Goal: Task Accomplishment & Management: Use online tool/utility

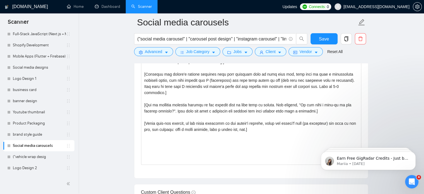
scroll to position [682, 0]
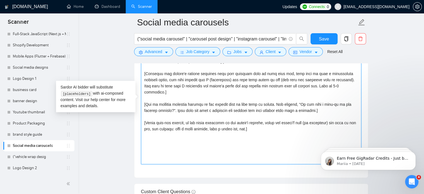
click at [230, 129] on textarea "Cover letter template:" at bounding box center [251, 100] width 220 height 125
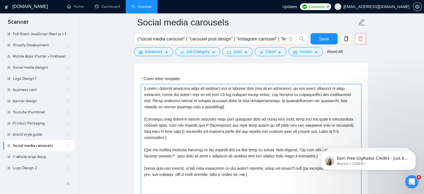
scroll to position [636, 0]
click at [179, 125] on textarea "Cover letter template:" at bounding box center [251, 146] width 220 height 125
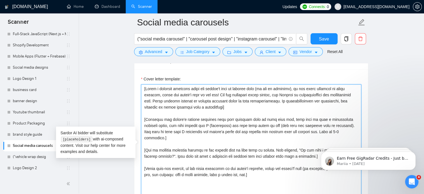
click at [240, 106] on textarea "Cover letter template:" at bounding box center [251, 146] width 220 height 125
click at [202, 142] on textarea "Cover letter template:" at bounding box center [251, 146] width 220 height 125
click at [36, 155] on link "("vehicle wrap desig" at bounding box center [39, 156] width 53 height 11
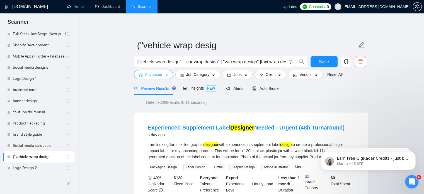
click at [157, 75] on span "Advanced" at bounding box center [153, 74] width 17 height 6
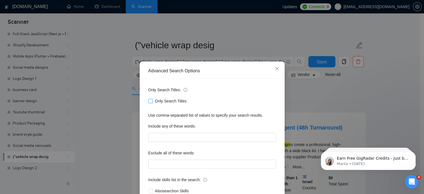
click at [157, 101] on span "Only Search Titles" at bounding box center [171, 101] width 36 height 6
click at [152, 101] on input "Only Search Titles" at bounding box center [150, 101] width 4 height 4
checkbox input "true"
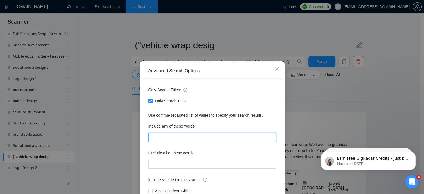
click at [183, 139] on input "text" at bounding box center [212, 137] width 128 height 9
type input "V"
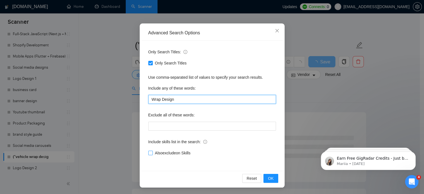
type input "Wrap Design"
click at [170, 155] on span "Also exclude on Skills" at bounding box center [173, 153] width 40 height 6
click at [152, 154] on input "Also exclude on Skills" at bounding box center [150, 152] width 4 height 4
checkbox input "true"
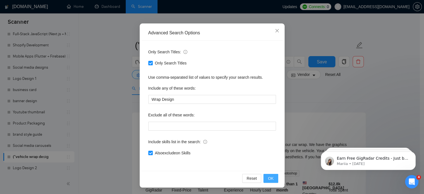
click at [270, 179] on span "OK" at bounding box center [271, 178] width 6 height 6
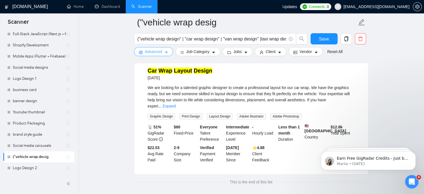
scroll to position [61, 0]
click at [160, 52] on span "Advanced" at bounding box center [153, 51] width 17 height 6
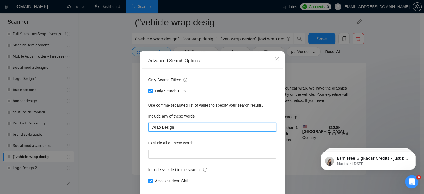
click at [153, 131] on input "Wrap Design" at bounding box center [212, 127] width 128 height 9
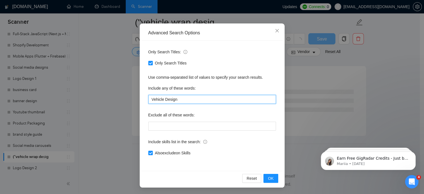
scroll to position [50, 0]
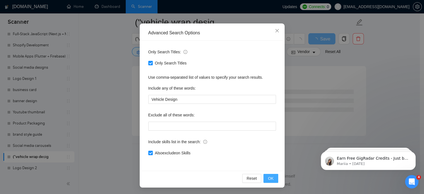
click at [268, 177] on span "OK" at bounding box center [271, 178] width 6 height 6
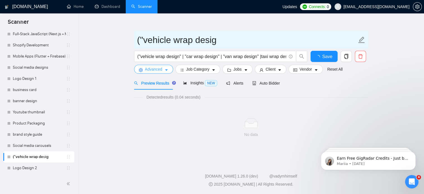
scroll to position [5, 0]
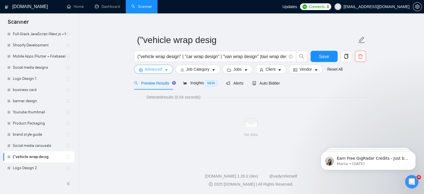
click at [159, 65] on button "Advanced" at bounding box center [153, 69] width 39 height 9
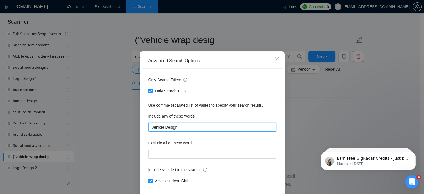
drag, startPoint x: 164, startPoint y: 134, endPoint x: 192, endPoint y: 133, distance: 28.7
click at [192, 131] on input "Vehicle Design" at bounding box center [212, 127] width 128 height 9
click at [192, 131] on input "Vehicle" at bounding box center [212, 127] width 128 height 9
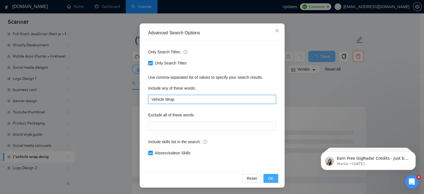
type input "Vehicle Wrap"
click at [269, 177] on span "OK" at bounding box center [271, 178] width 6 height 6
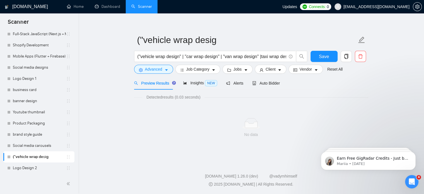
click at [209, 50] on form "("vehicle wrap desig ("vehicle wrap design" | "car wrap design" | "van wrap des…" at bounding box center [251, 53] width 234 height 45
click at [212, 53] on input "("vehicle wrap design" | "car wrap design" | "van wrap design" |taxi wrap desig…" at bounding box center [211, 56] width 149 height 7
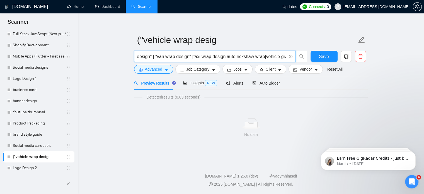
scroll to position [0, 68]
click at [193, 58] on input "("vehicle wrap design" | "car wrap design" | "van wrap design" |taxi wrap desig…" at bounding box center [211, 56] width 149 height 7
click at [225, 56] on input "("vehicle wrap design" | "car wrap design" | "van wrap design" | taxi wrap desi…" at bounding box center [211, 56] width 149 height 7
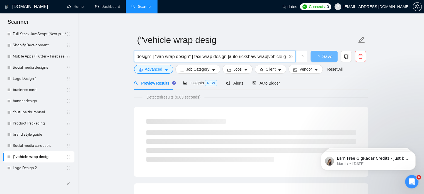
click at [229, 58] on input "("vehicle wrap design" | "car wrap design" | "van wrap design" | taxi wrap desi…" at bounding box center [211, 56] width 149 height 7
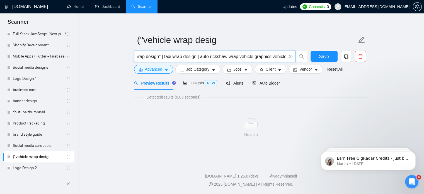
scroll to position [0, 101]
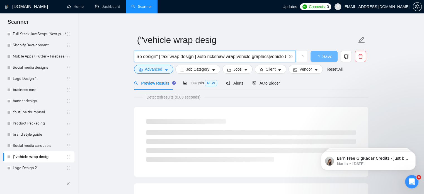
click at [234, 58] on input "("vehicle wrap design" | "car wrap design" | "van wrap design" | taxi wrap desi…" at bounding box center [211, 56] width 149 height 7
click at [196, 57] on input "("vehicle wrap design" | "car wrap design" | "van wrap design" | taxi wrap desi…" at bounding box center [211, 56] width 149 height 7
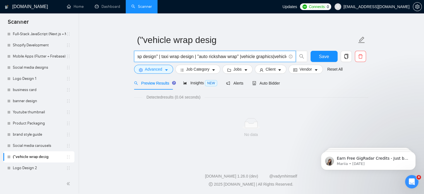
scroll to position [0, 89]
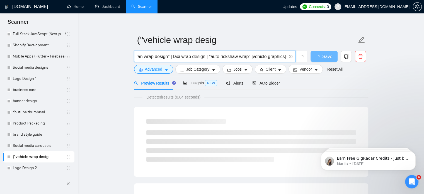
click at [172, 57] on input "("vehicle wrap design" | "car wrap design" | "van wrap design" | taxi wrap desi…" at bounding box center [211, 56] width 149 height 7
click at [205, 58] on input "("vehicle wrap design" | "car wrap design" | "van wrap design" | "taxi wrap des…" at bounding box center [211, 56] width 149 height 7
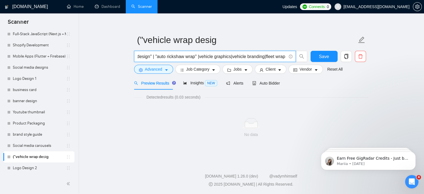
scroll to position [0, 146]
click at [199, 55] on input "("vehicle wrap design" | "car wrap design" | "van wrap design" | "taxi wrap des…" at bounding box center [211, 56] width 149 height 7
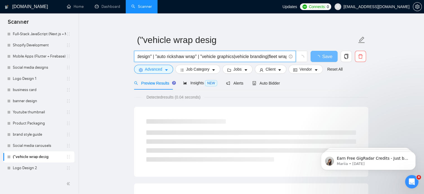
click at [231, 57] on input "("vehicle wrap design" | "car wrap design" | "van wrap design" | "taxi wrap des…" at bounding box center [211, 56] width 149 height 7
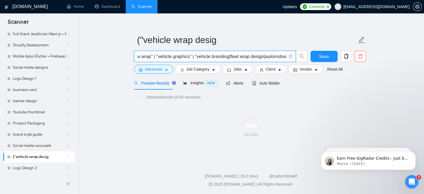
scroll to position [0, 194]
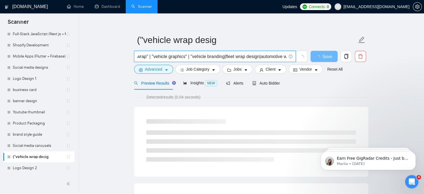
click at [222, 56] on input "("vehicle wrap design" | "car wrap design" | "van wrap design" | "taxi wrap des…" at bounding box center [211, 56] width 149 height 7
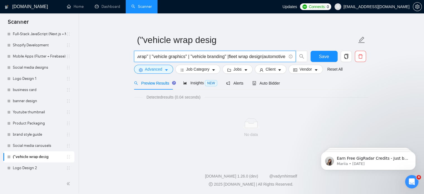
click at [228, 57] on input "("vehicle wrap design" | "car wrap design" | "van wrap design" | "taxi wrap des…" at bounding box center [211, 56] width 149 height 7
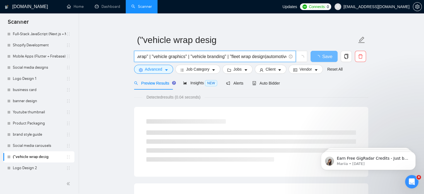
click at [263, 55] on input "("vehicle wrap design" | "car wrap design" | "van wrap design" | "taxi wrap des…" at bounding box center [211, 56] width 149 height 7
click at [268, 56] on input "("vehicle wrap design" | "car wrap design" | "van wrap design" | "taxi wrap des…" at bounding box center [211, 56] width 149 height 7
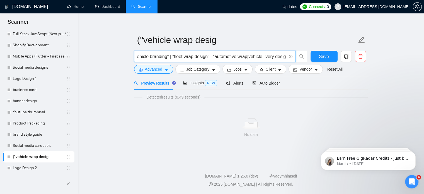
scroll to position [0, 253]
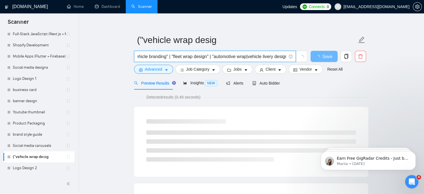
click at [246, 57] on input "("vehicle wrap design" | "car wrap design" | "van wrap design" | "taxi wrap des…" at bounding box center [211, 56] width 149 height 7
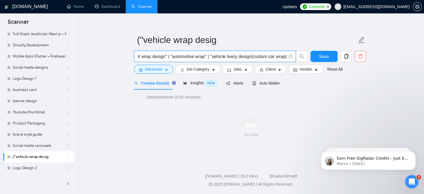
scroll to position [0, 295]
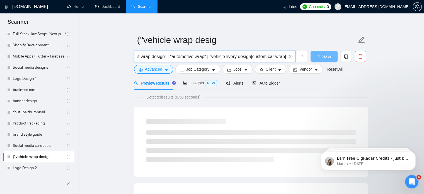
click at [250, 58] on input "("vehicle wrap design" | "car wrap design" | "van wrap design" | "taxi wrap des…" at bounding box center [211, 56] width 149 height 7
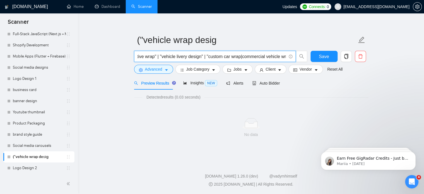
scroll to position [0, 346]
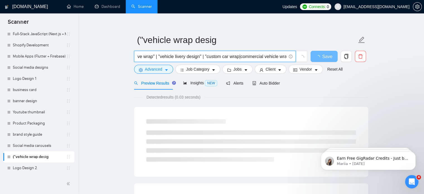
click at [238, 56] on input "("vehicle wrap design" | "car wrap design" | "van wrap design" | "taxi wrap des…" at bounding box center [211, 56] width 149 height 7
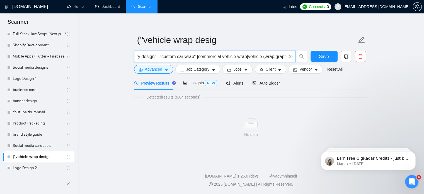
scroll to position [0, 392]
click at [197, 57] on input "("vehicle wrap design" | "car wrap design" | "van wrap design" | "taxi wrap des…" at bounding box center [211, 56] width 149 height 7
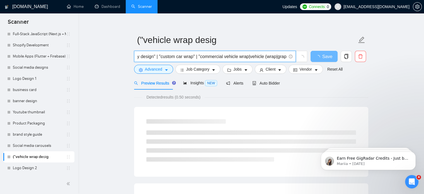
click at [248, 57] on input "("vehicle wrap design" | "car wrap design" | "van wrap design" | "taxi wrap des…" at bounding box center [211, 56] width 149 height 7
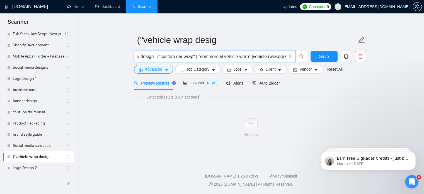
scroll to position [0, 457]
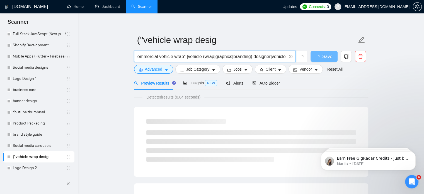
click at [187, 56] on input "("vehicle wrap design" | "car wrap design" | "van wrap design" | "taxi wrap des…" at bounding box center [211, 56] width 149 height 7
click at [213, 55] on input "("vehicle wrap design" | "car wrap design" | "van wrap design" | "taxi wrap des…" at bounding box center [211, 56] width 149 height 7
click at [217, 57] on input "("vehicle wrap design" | "car wrap design" | "van wrap design" | "taxi wrap des…" at bounding box center [211, 56] width 149 height 7
click at [233, 55] on input "("vehicle wrap design" | "car wrap design" | "van wrap design" | "taxi wrap des…" at bounding box center [211, 56] width 149 height 7
click at [237, 56] on input "("vehicle wrap design" | "car wrap design" | "van wrap design" | "taxi wrap des…" at bounding box center [211, 56] width 149 height 7
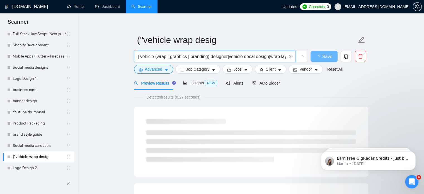
scroll to position [0, 506]
click at [225, 57] on input "("vehicle wrap design" | "car wrap design" | "van wrap design" | "taxi wrap des…" at bounding box center [211, 56] width 149 height 7
click at [228, 57] on input "("vehicle wrap design" | "car wrap design" | "van wrap design" | "taxi wrap des…" at bounding box center [211, 56] width 149 height 7
click at [267, 57] on input "("vehicle wrap design" | "car wrap design" | "van wrap design" | "taxi wrap des…" at bounding box center [211, 56] width 149 height 7
click at [230, 57] on input "("vehicle wrap design" | "car wrap design" | "van wrap design" | "taxi wrap des…" at bounding box center [211, 56] width 149 height 7
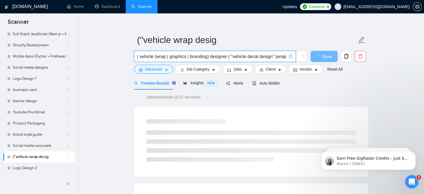
scroll to position [0, 519]
click at [262, 56] on input "("vehicle wrap design" | "car wrap design" | "van wrap design" | "taxi wrap des…" at bounding box center [211, 56] width 149 height 7
click at [285, 57] on input "("vehicle wrap design" | "car wrap design" | "van wrap design" | "taxi wrap des…" at bounding box center [211, 56] width 149 height 7
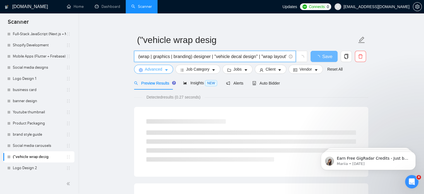
type input "("vehicle wrap design" | "car wrap design" | "van wrap design" | "taxi wrap des…"
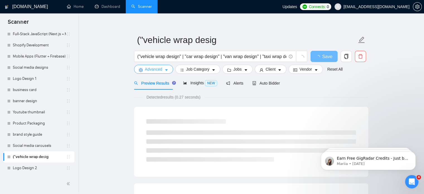
click at [144, 73] on button "Advanced" at bounding box center [153, 69] width 39 height 9
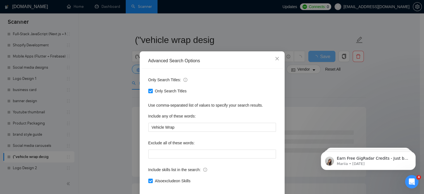
click at [153, 94] on span "Only Search Titles" at bounding box center [171, 91] width 36 height 6
click at [150, 92] on input "Only Search Titles" at bounding box center [150, 91] width 4 height 4
checkbox input "false"
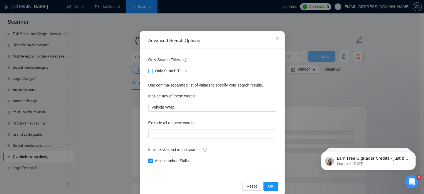
scroll to position [38, 0]
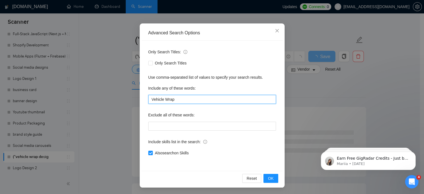
click at [169, 103] on input "Vehicle Wrap" at bounding box center [212, 99] width 128 height 9
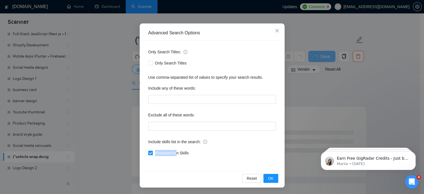
drag, startPoint x: 175, startPoint y: 148, endPoint x: 172, endPoint y: 150, distance: 3.4
click at [172, 150] on div "Also search on Skills" at bounding box center [212, 152] width 128 height 9
click at [172, 150] on span "Also search on Skills" at bounding box center [172, 153] width 38 height 6
click at [152, 150] on input "Also search on Skills" at bounding box center [150, 152] width 4 height 4
checkbox input "false"
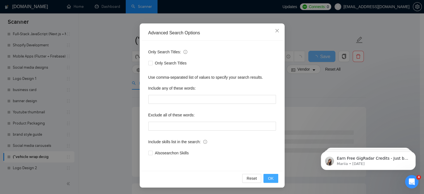
click at [271, 177] on span "OK" at bounding box center [271, 178] width 6 height 6
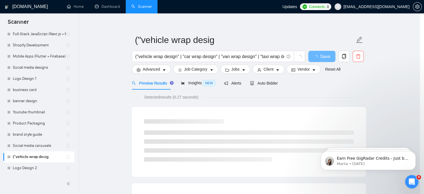
scroll to position [10, 0]
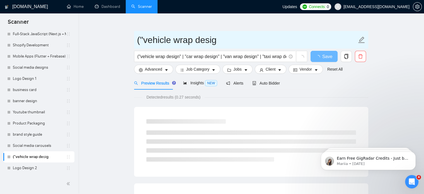
click at [145, 41] on input "("vehicle wrap desig" at bounding box center [246, 40] width 219 height 14
click at [222, 42] on input "vehicle wrap desig" at bounding box center [246, 40] width 219 height 14
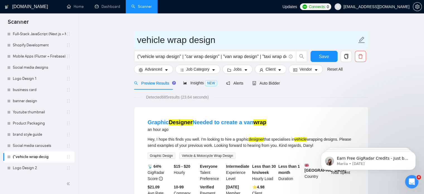
type input "vehicle wrap design"
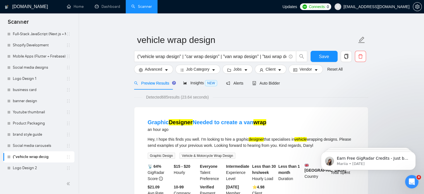
click at [318, 54] on button "Save" at bounding box center [323, 56] width 27 height 11
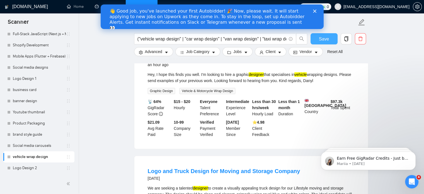
scroll to position [0, 0]
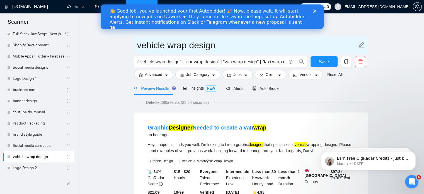
click at [222, 48] on input "vehicle wrap design" at bounding box center [246, 45] width 219 height 14
drag, startPoint x: 222, startPoint y: 48, endPoint x: 146, endPoint y: 42, distance: 76.3
click at [146, 42] on input "vehicle wrap design" at bounding box center [246, 45] width 219 height 14
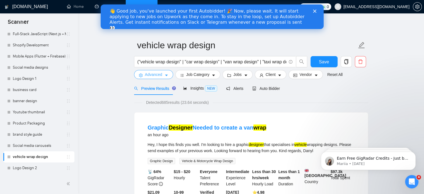
click at [158, 76] on span "Advanced" at bounding box center [153, 74] width 17 height 6
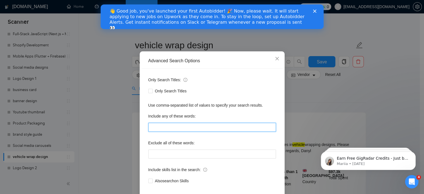
click at [172, 131] on input "text" at bounding box center [212, 127] width 128 height 9
paste input "car wrap, van wrap, truck wrap, taxi wrap, rickshaw wrap, bus wrap, motorcycle …"
click at [172, 131] on input "car wrap, van wrap, truck wrap, taxi wrap, rickshaw wrap, bus wrap, motorcycle …" at bounding box center [212, 127] width 128 height 9
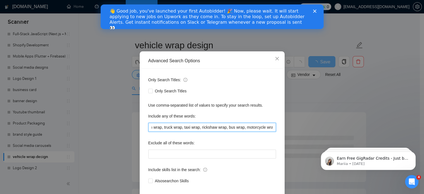
click at [150, 131] on input "car wrap, van wrap, truck wrap, taxi wrap, rickshaw wrap, bus wrap, motorcycle …" at bounding box center [212, 127] width 128 height 9
click at [160, 131] on input "car wrap, van wrap, truck wrap, taxi wrap, rickshaw wrap, bus wrap, motorcycle …" at bounding box center [212, 127] width 128 height 9
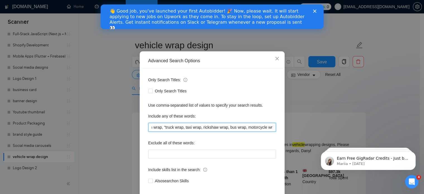
click at [180, 131] on input "car wrap, van wrap, "truck wrap, taxi wrap, rickshaw wrap, bus wrap, motorcycle…" at bounding box center [212, 127] width 128 height 9
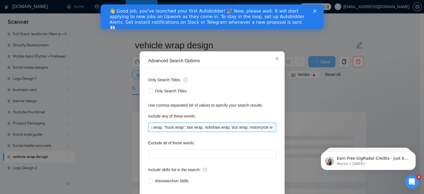
click at [183, 131] on input "car wrap, van wrap, "truck wrap", taxi wrap, rickshaw wrap, bus wrap, motorcycl…" at bounding box center [212, 127] width 128 height 9
click at [199, 131] on input "car wrap, van wrap, "truck wrap", "taxi wrap, rickshaw wrap, bus wrap, motorcyc…" at bounding box center [212, 127] width 128 height 9
click at [205, 131] on input "car wrap, van wrap, "truck wrap", "taxi wrap", rickshaw wrap, bus wrap, motorcy…" at bounding box center [212, 127] width 128 height 9
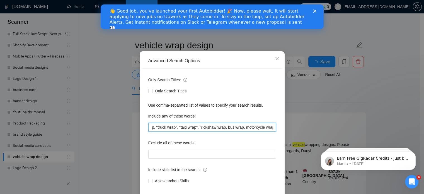
click at [222, 131] on input "car wrap, van wrap, "truck wrap", "taxi wrap", "rickshaw wrap, bus wrap, motorc…" at bounding box center [212, 127] width 128 height 9
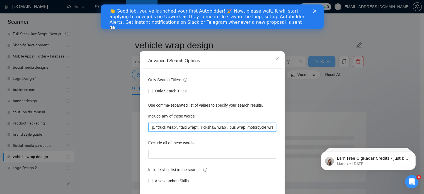
click at [227, 131] on input "car wrap, van wrap, "truck wrap", "taxi wrap", "rickshaw wrap", bus wrap, motor…" at bounding box center [212, 127] width 128 height 9
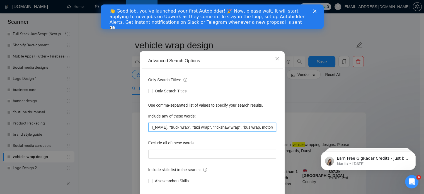
click at [239, 131] on input "car wrap, van wrap, "truck wrap", "taxi wrap", "rickshaw wrap", "bus wrap, moto…" at bounding box center [212, 127] width 128 height 9
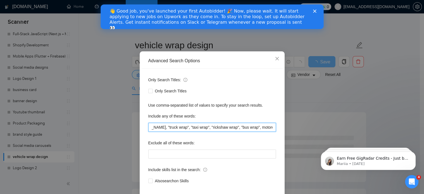
scroll to position [0, 35]
click at [241, 131] on input "car wrap, van wrap, "truck wrap", "taxi wrap", "rickshaw wrap", "bus wrap", mot…" at bounding box center [212, 127] width 128 height 9
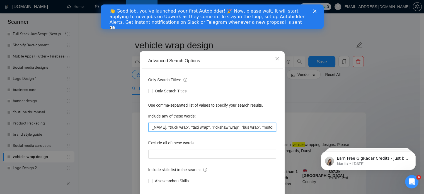
scroll to position [0, 36]
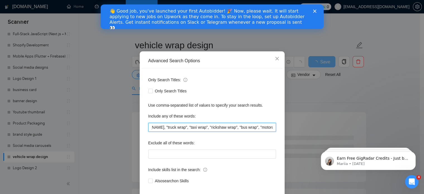
click at [270, 131] on input "car wrap, van wrap, "truck wrap", "taxi wrap", "rickshaw wrap", "bus wrap", "mo…" at bounding box center [212, 127] width 128 height 9
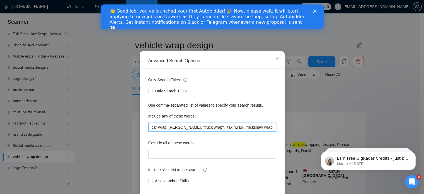
click at [180, 131] on input "car wrap, van wrap, "truck wrap", "taxi wrap", "rickshaw wrap", "bus wrap", "mo…" at bounding box center [212, 127] width 128 height 9
click at [181, 131] on input "car wrap, van wrap, "truck wrap", "taxi wrap", "rickshaw wrap", "bus wrap", "mo…" at bounding box center [212, 127] width 128 height 9
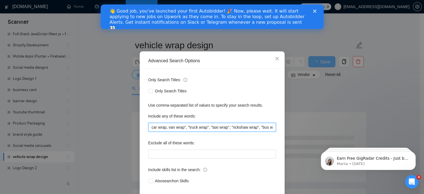
click at [165, 131] on input "car wrap, van wrap", "truck wrap", "taxi wrap", "rickshaw wrap", "bus wrap", "m…" at bounding box center [212, 127] width 128 height 9
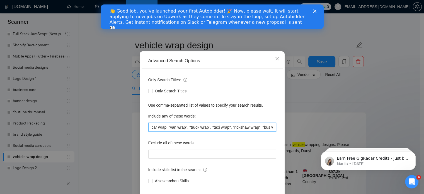
click at [149, 131] on input "car wrap, "van wrap", "truck wrap", "taxi wrap", "rickshaw wrap", "bus wrap", "…" at bounding box center [212, 127] width 128 height 9
click at [165, 131] on input ""car wrap, "van wrap", "truck wrap", "taxi wrap", "rickshaw wrap", "bus wrap", …" at bounding box center [212, 127] width 128 height 9
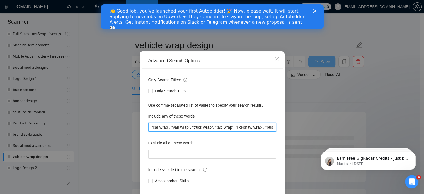
scroll to position [38, 0]
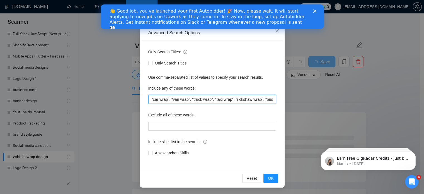
type input ""car wrap", "van wrap", "truck wrap", "taxi wrap", "rickshaw wrap", "bus wrap",…"
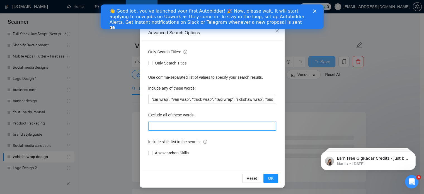
click at [180, 123] on input "text" at bounding box center [212, 125] width 128 height 9
paste input "flyer, poster, brochure, business card"
click at [150, 126] on input "flyer, poster, brochure, business card" at bounding box center [212, 125] width 128 height 9
click at [157, 126] on input ""flyer, poster, brochure, business card" at bounding box center [212, 125] width 128 height 9
click at [161, 126] on input ""flyer", poster, brochure, business card" at bounding box center [212, 125] width 128 height 9
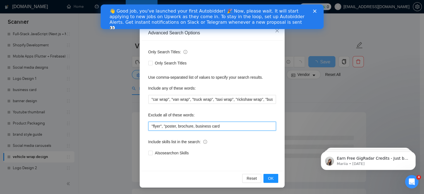
click at [174, 126] on input ""flyer", "poster, brochure, business card" at bounding box center [212, 125] width 128 height 9
click at [179, 126] on input ""flyer", "poster", brochure, business card" at bounding box center [212, 125] width 128 height 9
click at [194, 126] on input ""flyer", "poster", "brochure, business card" at bounding box center [212, 125] width 128 height 9
click at [198, 126] on input ""flyer", "poster", "brochure", business card" at bounding box center [212, 125] width 128 height 9
click at [225, 127] on input ""flyer", "poster", "brochure", "business card" at bounding box center [212, 125] width 128 height 9
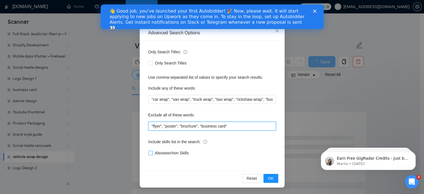
type input ""flyer", "poster", "brochure", "business card""
click at [148, 152] on input "Also search on Skills" at bounding box center [150, 152] width 4 height 4
checkbox input "true"
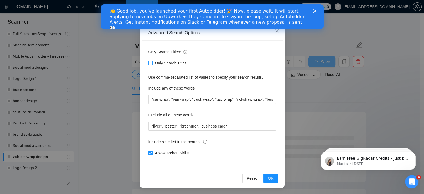
click at [153, 61] on span "Only Search Titles" at bounding box center [171, 63] width 36 height 6
click at [152, 61] on input "Only Search Titles" at bounding box center [150, 63] width 4 height 4
click at [270, 178] on span "OK" at bounding box center [271, 178] width 6 height 6
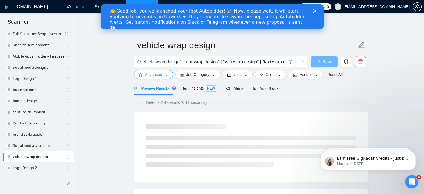
scroll to position [0, 0]
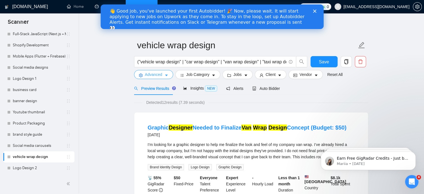
click at [161, 75] on span "Advanced" at bounding box center [153, 74] width 17 height 6
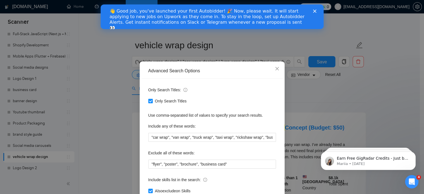
click at [163, 100] on span "Only Search Titles" at bounding box center [171, 101] width 36 height 6
click at [152, 100] on input "Only Search Titles" at bounding box center [150, 101] width 4 height 4
checkbox input "false"
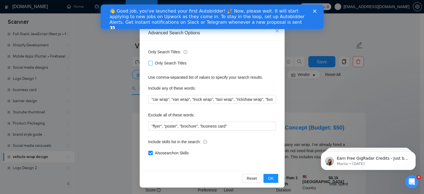
scroll to position [38, 0]
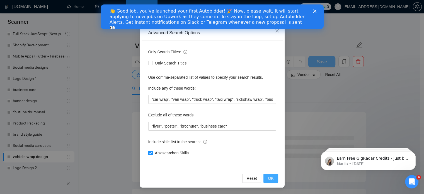
click at [270, 175] on span "OK" at bounding box center [271, 178] width 6 height 6
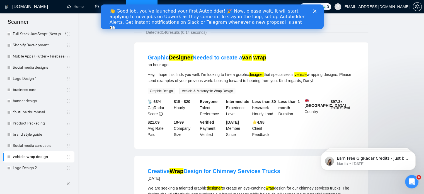
scroll to position [0, 0]
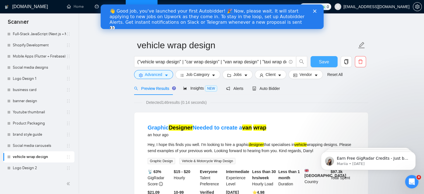
click at [314, 64] on button "Save" at bounding box center [323, 61] width 27 height 11
click at [263, 89] on span "Auto Bidder" at bounding box center [266, 88] width 28 height 4
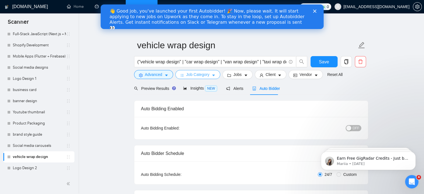
click at [212, 77] on icon "caret-down" at bounding box center [213, 75] width 4 height 4
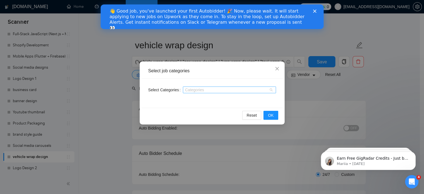
click at [199, 90] on div at bounding box center [226, 89] width 85 height 4
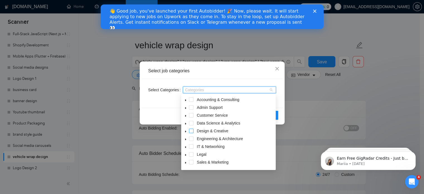
click at [190, 129] on span at bounding box center [191, 130] width 4 height 4
click at [185, 130] on icon "caret-down" at bounding box center [185, 131] width 3 height 3
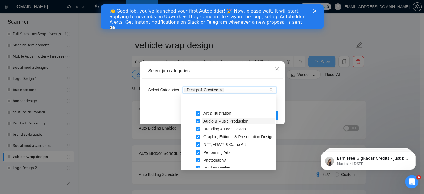
scroll to position [41, 0]
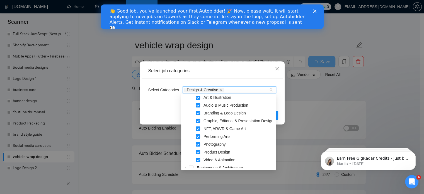
click at [199, 158] on span at bounding box center [197, 159] width 4 height 4
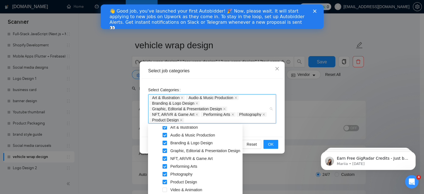
click at [167, 173] on span at bounding box center [164, 174] width 4 height 4
click at [164, 172] on span at bounding box center [164, 174] width 4 height 4
click at [164, 167] on span at bounding box center [164, 166] width 4 height 4
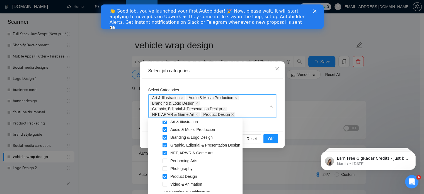
click at [164, 158] on span at bounding box center [164, 160] width 4 height 4
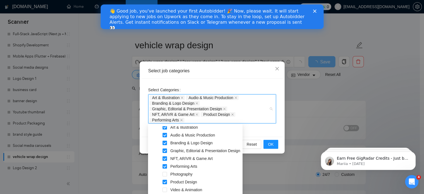
click at [165, 156] on span at bounding box center [164, 158] width 4 height 4
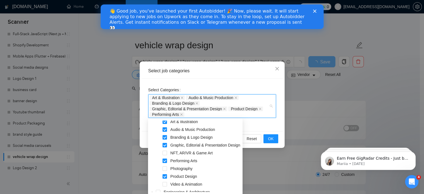
click at [165, 160] on span at bounding box center [164, 160] width 4 height 4
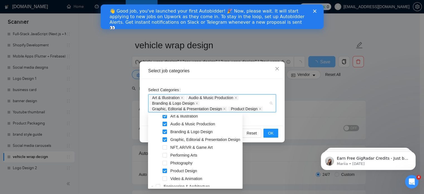
click at [163, 122] on span at bounding box center [164, 123] width 4 height 4
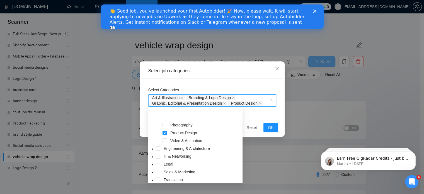
scroll to position [92, 0]
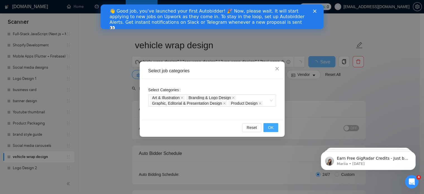
click at [267, 126] on button "OK" at bounding box center [270, 127] width 14 height 9
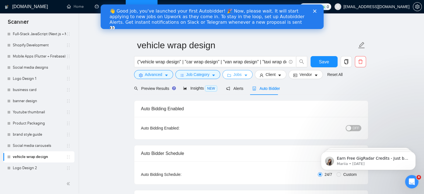
click at [236, 71] on span "Jobs" at bounding box center [237, 74] width 8 height 6
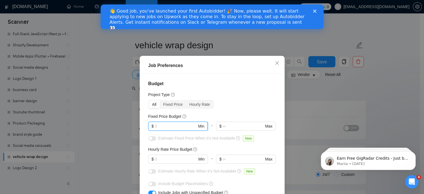
click at [172, 127] on input "text" at bounding box center [176, 126] width 42 height 6
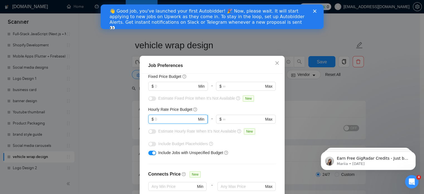
click at [174, 121] on input "text" at bounding box center [176, 119] width 42 height 6
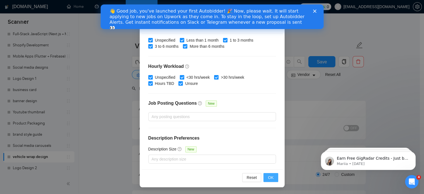
type input "8"
click at [269, 174] on span "OK" at bounding box center [271, 177] width 6 height 6
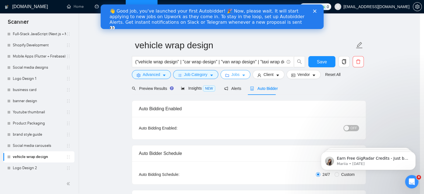
scroll to position [0, 0]
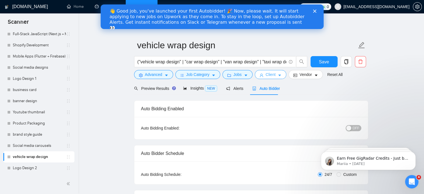
click at [277, 77] on icon "caret-down" at bounding box center [279, 75] width 4 height 4
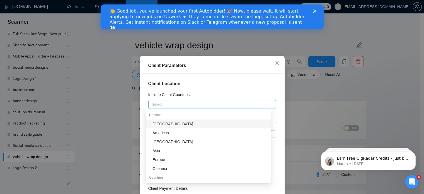
click at [206, 105] on div at bounding box center [209, 104] width 119 height 7
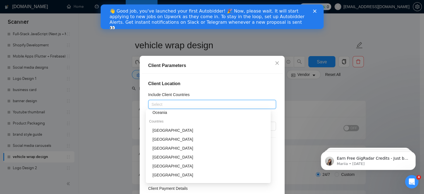
scroll to position [56, 0]
click at [166, 129] on div "[GEOGRAPHIC_DATA]" at bounding box center [209, 130] width 115 height 6
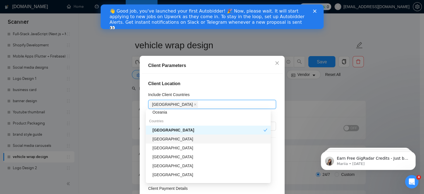
click at [179, 140] on div "[GEOGRAPHIC_DATA]" at bounding box center [209, 139] width 115 height 6
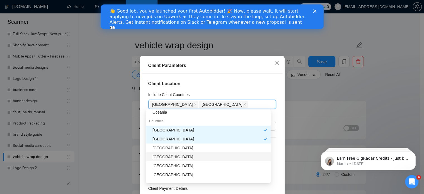
click at [177, 156] on div "[GEOGRAPHIC_DATA]" at bounding box center [209, 156] width 115 height 6
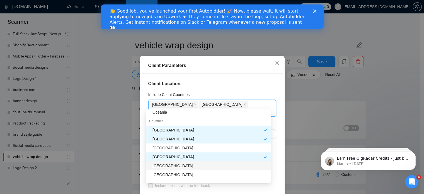
click at [175, 165] on div "[GEOGRAPHIC_DATA]" at bounding box center [209, 165] width 115 height 6
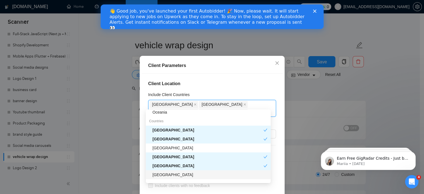
click at [172, 176] on div "[GEOGRAPHIC_DATA]" at bounding box center [209, 174] width 115 height 6
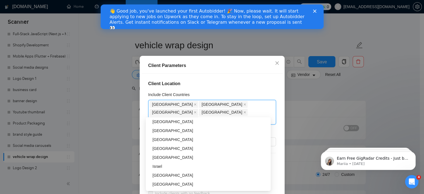
scroll to position [126, 0]
click at [175, 131] on div "[GEOGRAPHIC_DATA]" at bounding box center [209, 130] width 115 height 6
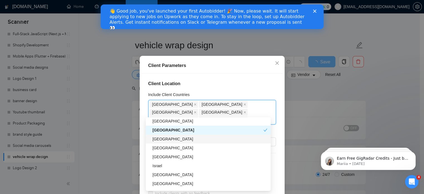
click at [170, 136] on div "[GEOGRAPHIC_DATA]" at bounding box center [209, 139] width 115 height 6
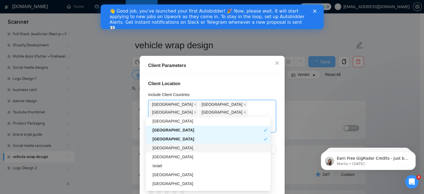
click at [168, 147] on div "[GEOGRAPHIC_DATA]" at bounding box center [209, 148] width 115 height 6
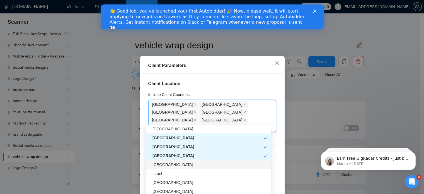
click at [164, 163] on div "[GEOGRAPHIC_DATA]" at bounding box center [209, 164] width 115 height 6
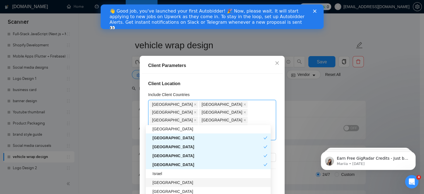
click at [166, 183] on div "[GEOGRAPHIC_DATA]" at bounding box center [209, 182] width 115 height 6
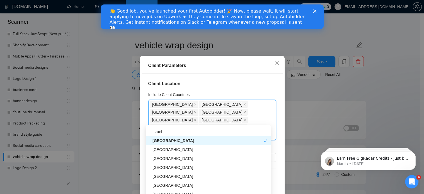
scroll to position [173, 0]
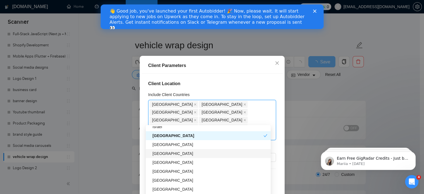
click at [163, 156] on div "[GEOGRAPHIC_DATA]" at bounding box center [208, 153] width 125 height 9
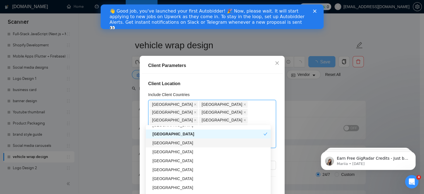
scroll to position [193, 0]
click at [167, 152] on div "[GEOGRAPHIC_DATA]" at bounding box center [209, 151] width 115 height 6
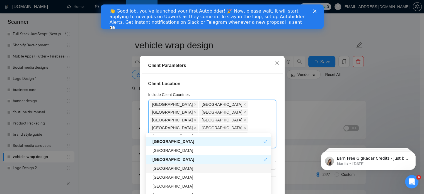
click at [165, 159] on div "Philippines Spain Ukraine Switzerland Russia China Italy Hong Kong Ireland Nige…" at bounding box center [208, 172] width 125 height 89
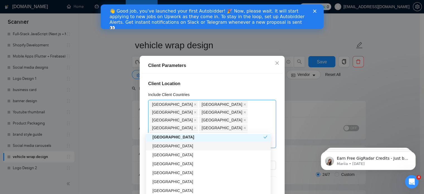
scroll to position [216, 0]
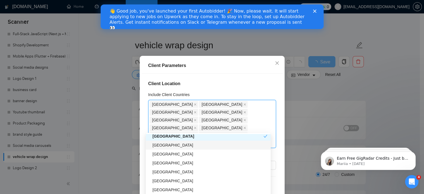
click at [153, 147] on div "[GEOGRAPHIC_DATA]" at bounding box center [209, 145] width 115 height 6
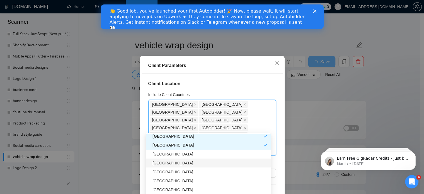
click at [163, 165] on div "[GEOGRAPHIC_DATA]" at bounding box center [209, 163] width 115 height 6
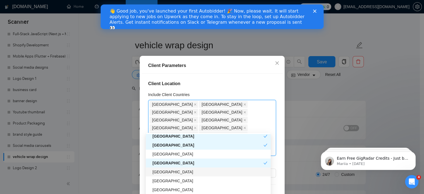
click at [165, 174] on div "[GEOGRAPHIC_DATA]" at bounding box center [209, 171] width 115 height 6
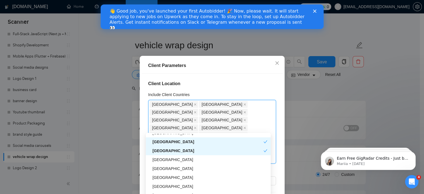
scroll to position [238, 0]
click at [157, 159] on div "[GEOGRAPHIC_DATA]" at bounding box center [209, 159] width 115 height 6
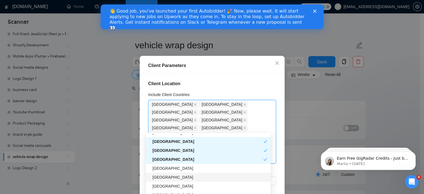
click at [160, 178] on div "[GEOGRAPHIC_DATA]" at bounding box center [209, 177] width 115 height 6
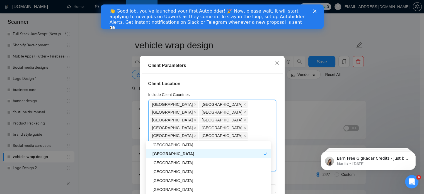
scroll to position [270, 0]
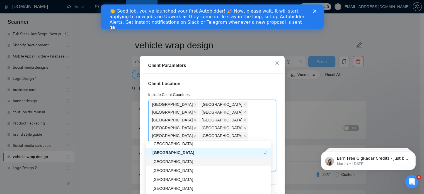
click at [164, 162] on div "[GEOGRAPHIC_DATA]" at bounding box center [209, 161] width 115 height 6
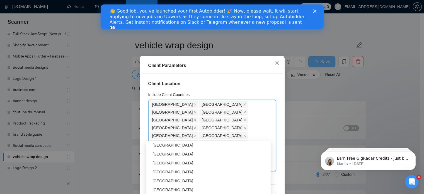
scroll to position [313, 0]
click at [164, 162] on div "[GEOGRAPHIC_DATA]" at bounding box center [209, 162] width 115 height 6
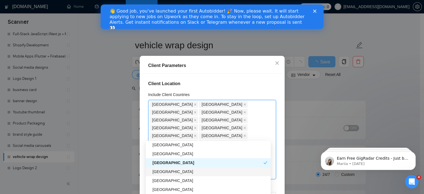
click at [165, 171] on div "[GEOGRAPHIC_DATA]" at bounding box center [209, 171] width 115 height 6
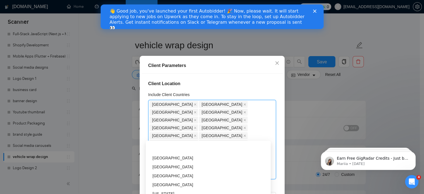
scroll to position [670, 0]
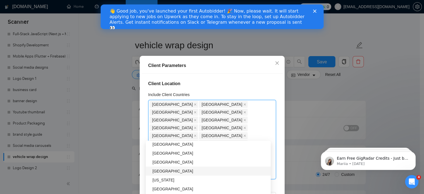
click at [165, 173] on div "[GEOGRAPHIC_DATA]" at bounding box center [209, 171] width 115 height 6
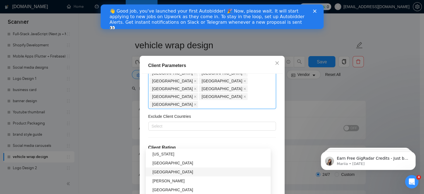
scroll to position [105, 0]
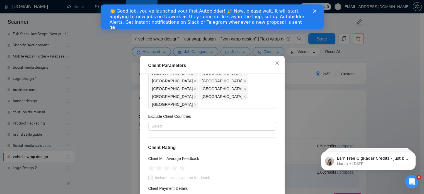
click at [242, 174] on div "Include clients with no feedback" at bounding box center [212, 177] width 128 height 6
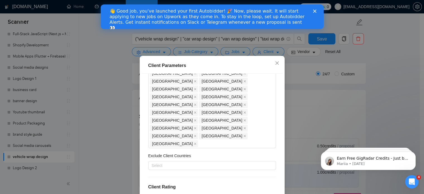
scroll to position [39, 0]
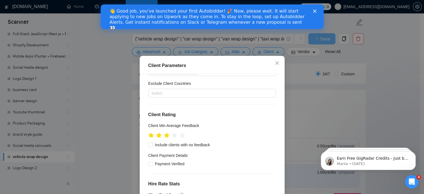
scroll to position [111, 0]
click at [149, 161] on input "Payment Verified" at bounding box center [150, 163] width 4 height 4
checkbox input "true"
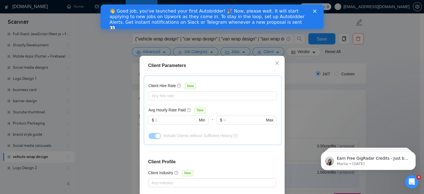
scroll to position [40, 0]
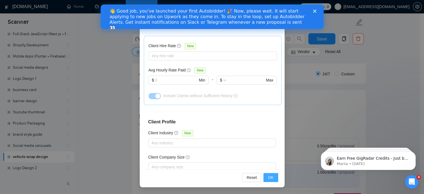
click at [271, 177] on button "OK" at bounding box center [270, 177] width 14 height 9
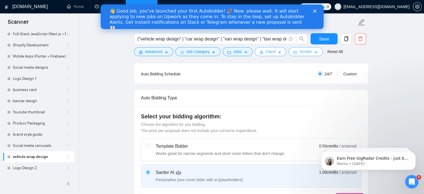
scroll to position [0, 0]
click at [306, 50] on span "Vendor" at bounding box center [305, 51] width 12 height 6
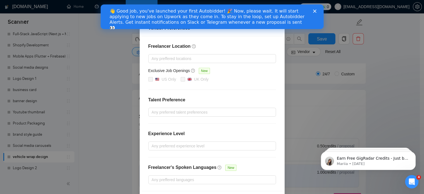
scroll to position [44, 0]
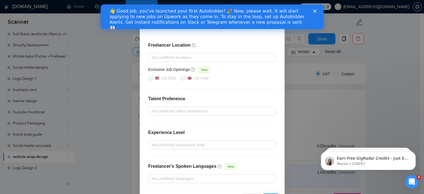
click at [209, 107] on div at bounding box center [209, 110] width 119 height 7
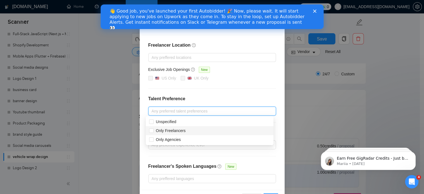
click at [174, 126] on div "Only Freelancers" at bounding box center [210, 130] width 128 height 9
checkbox input "true"
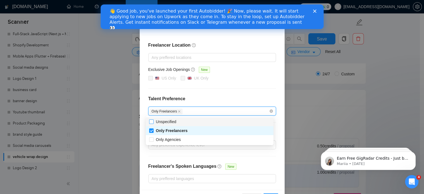
click at [164, 121] on span "Unspecified" at bounding box center [166, 121] width 20 height 4
click at [153, 121] on input "Unspecified" at bounding box center [151, 121] width 4 height 4
checkbox input "true"
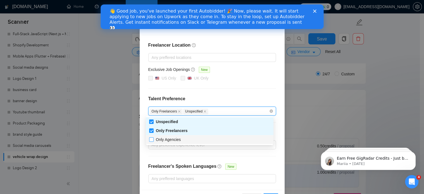
click at [151, 141] on span at bounding box center [151, 139] width 4 height 4
click at [151, 141] on input "Only Agencies" at bounding box center [151, 139] width 4 height 4
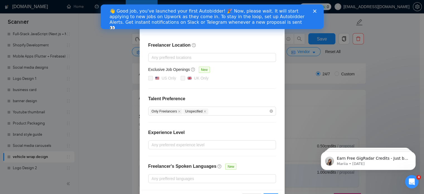
click at [231, 84] on div "Freelancer Location Any preffered locations Exclusive Job Openings New US Only …" at bounding box center [211, 112] width 141 height 154
click at [216, 112] on div "Only Freelancers Unspecified" at bounding box center [209, 110] width 119 height 7
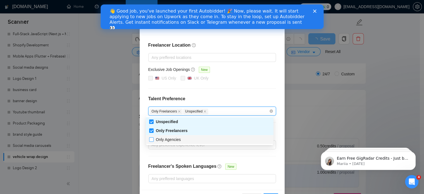
click at [178, 138] on span "Only Agencies" at bounding box center [168, 139] width 25 height 4
click at [153, 138] on input "Only Agencies" at bounding box center [151, 139] width 4 height 4
checkbox input "true"
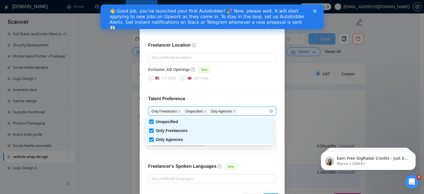
click at [220, 95] on h4 "Talent Preference" at bounding box center [212, 98] width 128 height 7
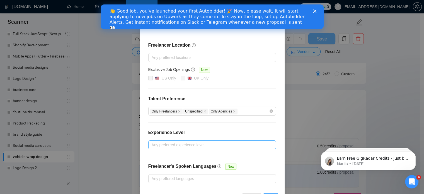
scroll to position [63, 0]
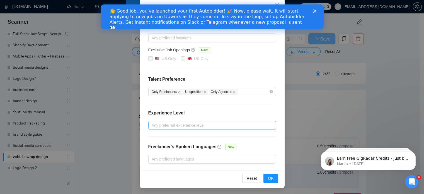
click at [189, 124] on div at bounding box center [209, 125] width 119 height 7
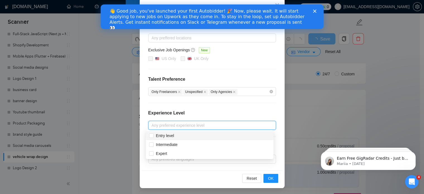
click at [184, 132] on div "Entry level" at bounding box center [210, 135] width 128 height 9
checkbox input "true"
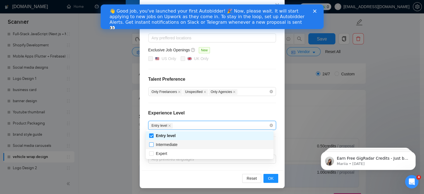
click at [173, 146] on span "Intermediate" at bounding box center [167, 144] width 22 height 4
click at [153, 146] on input "Intermediate" at bounding box center [151, 144] width 4 height 4
checkbox input "true"
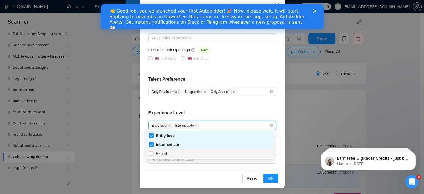
click at [172, 151] on div "Expert" at bounding box center [209, 153] width 121 height 6
checkbox input "true"
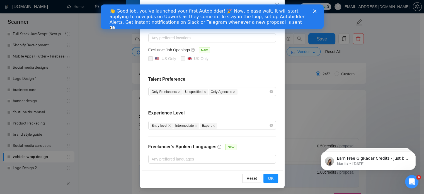
click at [199, 109] on div "Experience Level" at bounding box center [212, 114] width 128 height 11
click at [268, 179] on span "OK" at bounding box center [271, 178] width 6 height 6
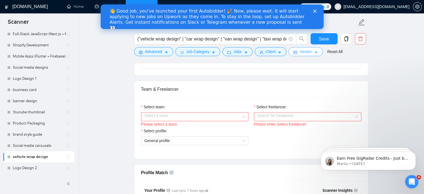
scroll to position [262, 0]
click at [206, 117] on input "Select team:" at bounding box center [192, 116] width 97 height 8
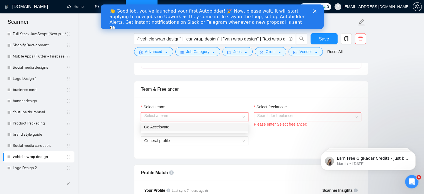
click at [199, 127] on div "Go Accelovate" at bounding box center [194, 127] width 101 height 6
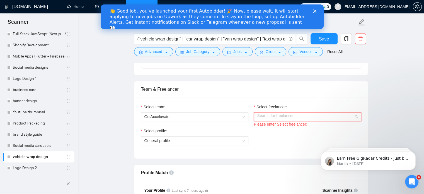
click at [279, 112] on input "Select freelancer:" at bounding box center [305, 116] width 97 height 8
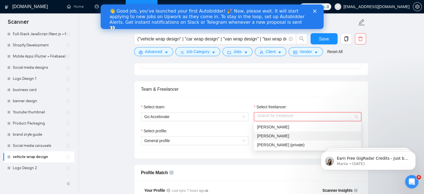
click at [282, 133] on div "Azhar Ali" at bounding box center [307, 136] width 101 height 6
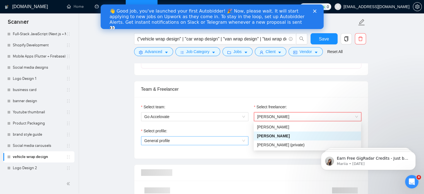
click at [239, 139] on span "General profile" at bounding box center [194, 140] width 101 height 8
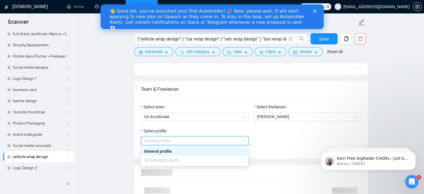
click at [229, 151] on div "General profile" at bounding box center [194, 151] width 101 height 6
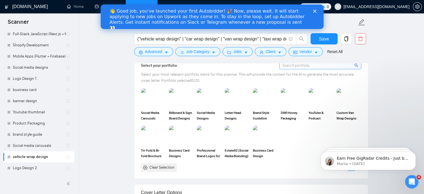
scroll to position [515, 0]
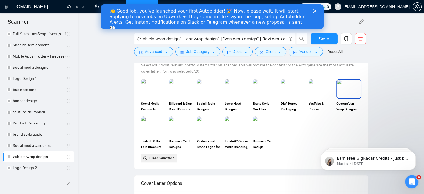
click at [351, 88] on img at bounding box center [348, 88] width 23 height 18
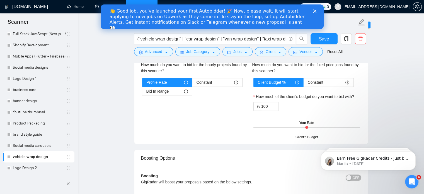
scroll to position [931, 0]
click at [216, 134] on div "Hourly Rate Hourly Rate Bid Strategy How much do you want to bid for the hourly…" at bounding box center [251, 88] width 222 height 95
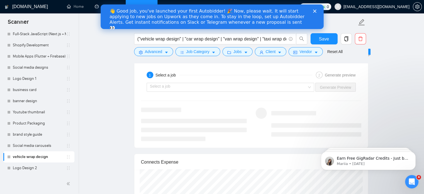
scroll to position [1084, 0]
click at [319, 41] on button "Save" at bounding box center [323, 38] width 27 height 11
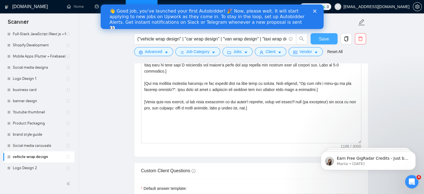
scroll to position [656, 0]
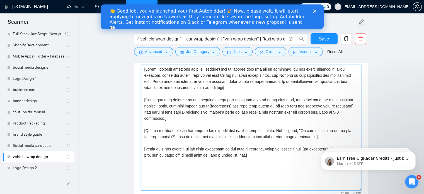
click at [266, 145] on textarea "Cover letter template:" at bounding box center [251, 127] width 220 height 125
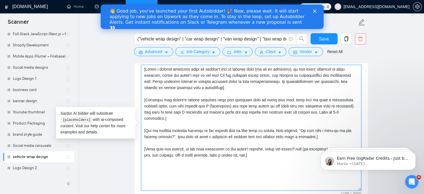
drag, startPoint x: 254, startPoint y: 150, endPoint x: 133, endPoint y: 67, distance: 147.0
click at [133, 67] on main "vehicle wrap design ("vehicle wrap design" | "car wrap design" | "van wrap desi…" at bounding box center [251, 127] width 328 height 1521
click at [175, 101] on textarea "Cover letter template:" at bounding box center [251, 127] width 220 height 125
drag, startPoint x: 258, startPoint y: 149, endPoint x: 138, endPoint y: 123, distance: 122.6
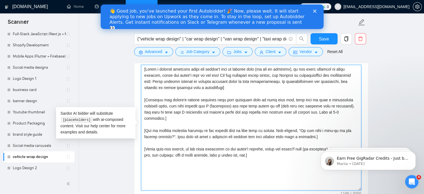
paste textarea "Hi [Client’s Name], A car wrap is more than just graphics — it’s a moving billb…"
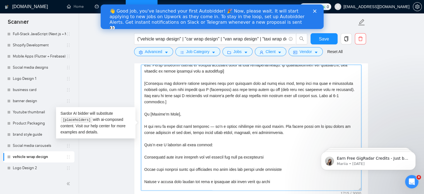
scroll to position [11, 0]
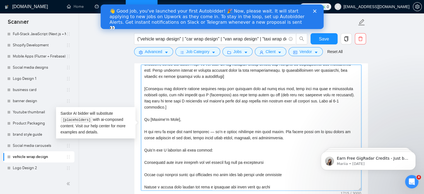
click at [145, 156] on textarea "Cover letter template:" at bounding box center [251, 127] width 220 height 125
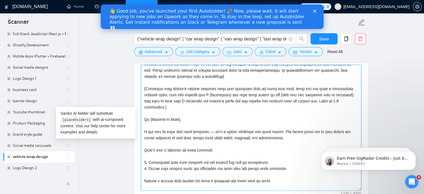
click at [143, 174] on textarea "Cover letter template:" at bounding box center [251, 127] width 220 height 125
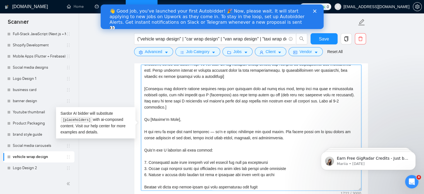
click at [144, 179] on textarea "Cover letter template:" at bounding box center [251, 127] width 220 height 125
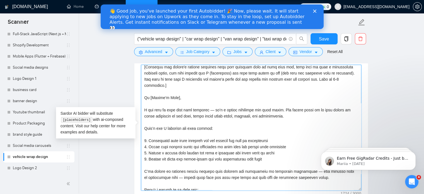
scroll to position [35, 0]
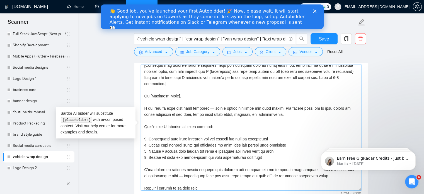
click at [178, 169] on textarea "Cover letter template:" at bounding box center [251, 127] width 220 height 125
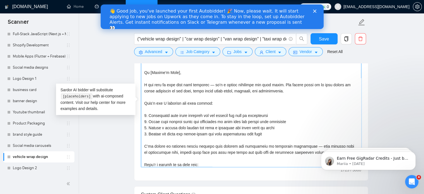
scroll to position [679, 0]
click at [303, 139] on textarea "Cover letter template:" at bounding box center [251, 103] width 220 height 125
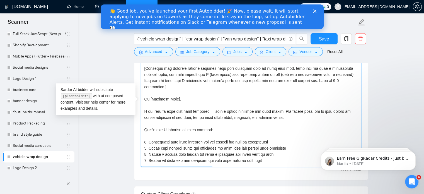
drag, startPoint x: 285, startPoint y: 110, endPoint x: 145, endPoint y: 89, distance: 141.9
click at [145, 89] on textarea "Cover letter template:" at bounding box center [251, 103] width 220 height 125
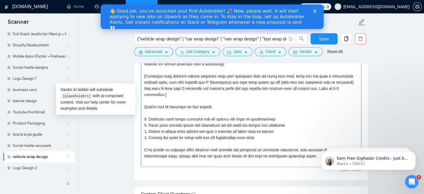
scroll to position [18, 0]
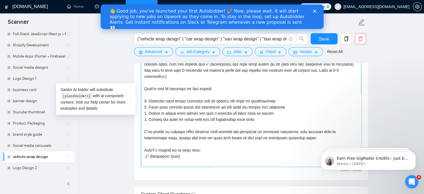
drag, startPoint x: 177, startPoint y: 151, endPoint x: 150, endPoint y: 151, distance: 26.7
click at [150, 151] on textarea "Cover letter template:" at bounding box center [251, 103] width 220 height 125
paste textarea "https://www.upwork.com/freelancers/~014263e6ab279de1e4?p=1945681651843022848"
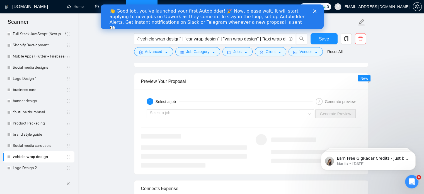
scroll to position [1069, 0]
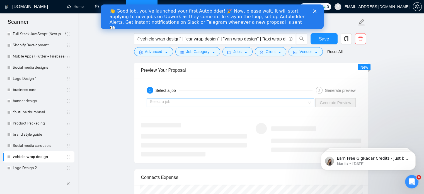
type textarea "[Write a personal greeting using the client's name or company name (if any is p…"
click at [287, 101] on input "search" at bounding box center [228, 102] width 157 height 8
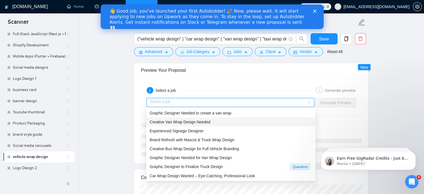
click at [235, 123] on div "Creative Van Wrap Design Needed" at bounding box center [231, 122] width 162 height 6
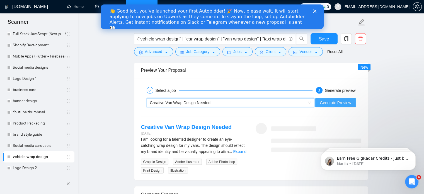
click at [336, 100] on span "Generate Preview" at bounding box center [334, 102] width 31 height 6
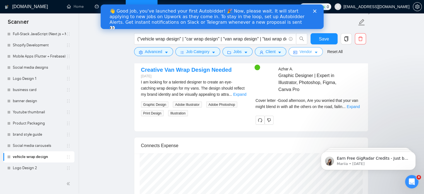
scroll to position [1129, 0]
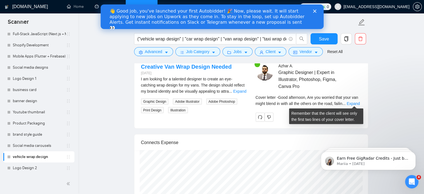
click at [346, 101] on div "Cover letter - Good afternoon, Are you worried that your van might blend in wit…" at bounding box center [308, 100] width 106 height 12
click at [350, 101] on link "Expand" at bounding box center [352, 103] width 13 height 4
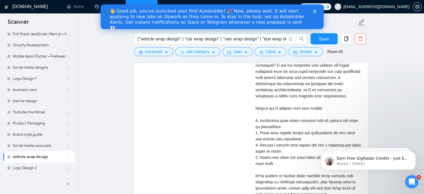
scroll to position [1197, 0]
click at [306, 129] on div "Cover letter" at bounding box center [308, 135] width 106 height 208
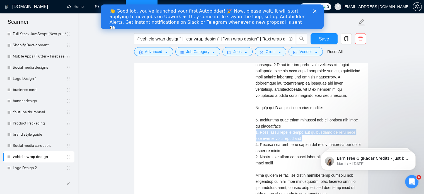
click at [306, 129] on div "Cover letter" at bounding box center [308, 135] width 106 height 208
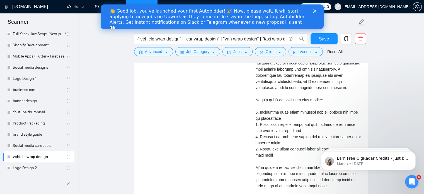
scroll to position [1206, 0]
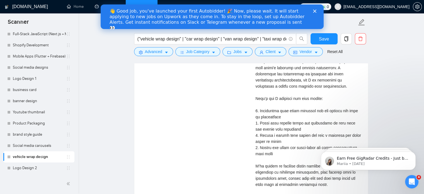
click at [310, 138] on div "Cover letter" at bounding box center [308, 126] width 106 height 208
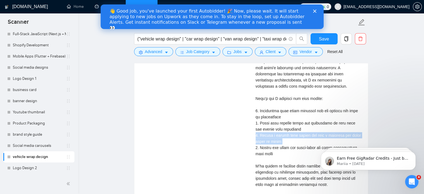
click at [310, 138] on div "Cover letter" at bounding box center [308, 126] width 106 height 208
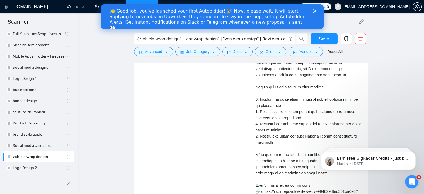
click at [310, 138] on div "Cover letter" at bounding box center [308, 114] width 106 height 208
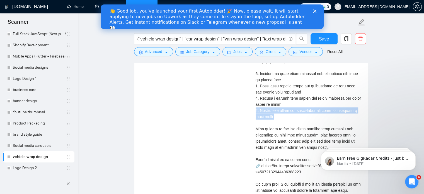
scroll to position [1243, 0]
click at [310, 138] on div "Cover letter" at bounding box center [308, 88] width 106 height 208
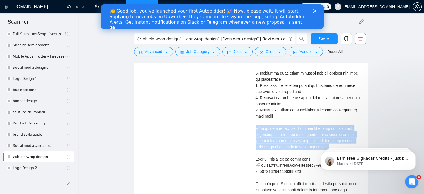
click at [310, 138] on div "Cover letter" at bounding box center [308, 88] width 106 height 208
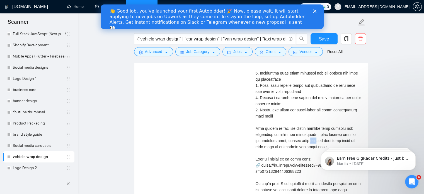
click at [310, 138] on div "Cover letter" at bounding box center [308, 88] width 106 height 208
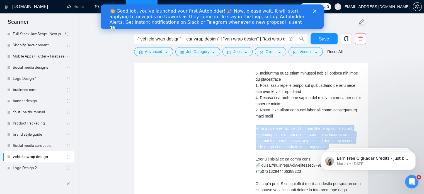
click at [310, 138] on div "Cover letter" at bounding box center [308, 88] width 106 height 208
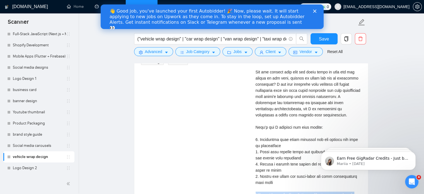
scroll to position [1169, 0]
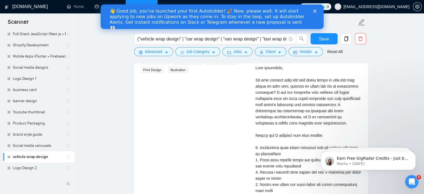
click at [314, 116] on div "Cover letter" at bounding box center [308, 162] width 106 height 208
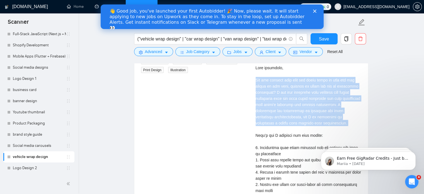
click at [314, 116] on div "Cover letter" at bounding box center [308, 162] width 106 height 208
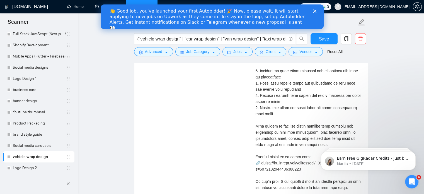
scroll to position [1285, 0]
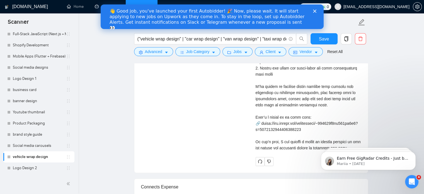
click at [324, 137] on div "Cover letter" at bounding box center [308, 46] width 106 height 208
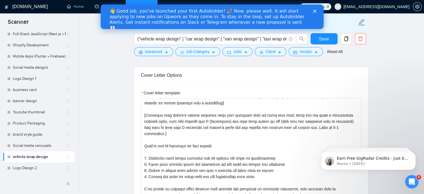
scroll to position [602, 0]
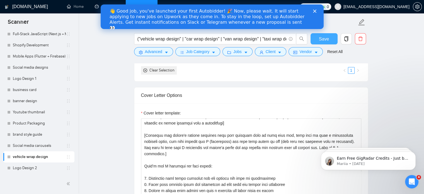
click at [322, 38] on span "Save" at bounding box center [324, 38] width 10 height 7
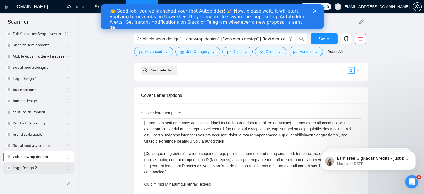
click at [39, 165] on link "Logo Design 2" at bounding box center [39, 167] width 53 height 11
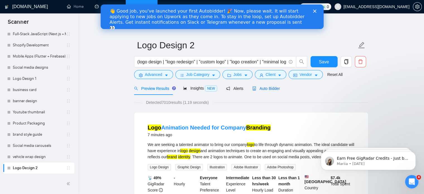
click at [268, 86] on span "Auto Bidder" at bounding box center [266, 88] width 28 height 4
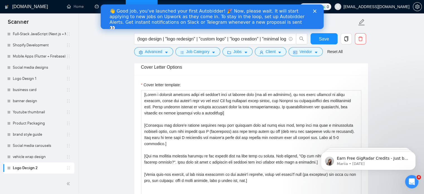
scroll to position [656, 0]
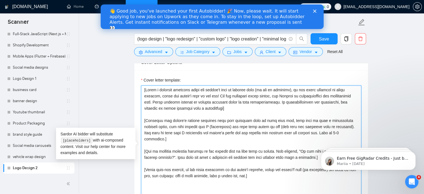
drag, startPoint x: 258, startPoint y: 171, endPoint x: 141, endPoint y: 143, distance: 120.1
click at [141, 143] on textarea "Cover letter template:" at bounding box center [251, 147] width 220 height 125
paste textarea "Here’s how I approach logo design: Understand your brand story, values, and tar…"
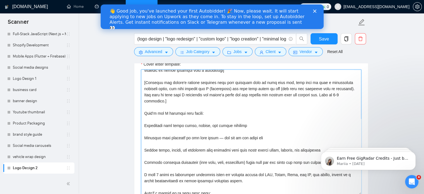
scroll to position [18, 0]
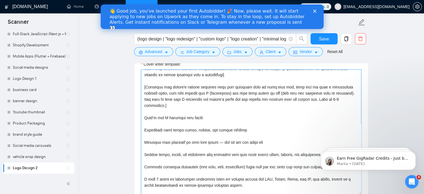
click at [145, 123] on textarea "Cover letter template:" at bounding box center [251, 131] width 220 height 125
click at [145, 135] on textarea "Cover letter template:" at bounding box center [251, 131] width 220 height 125
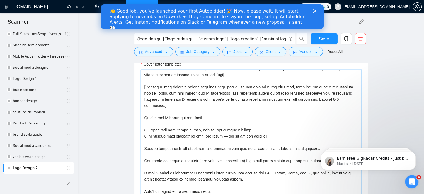
click at [225, 129] on textarea "Cover letter template:" at bounding box center [251, 131] width 220 height 125
click at [144, 143] on textarea "Cover letter template:" at bounding box center [251, 131] width 220 height 125
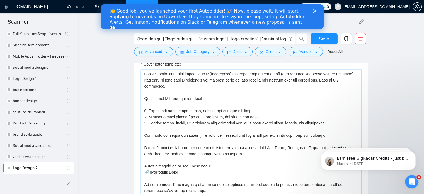
scroll to position [39, 0]
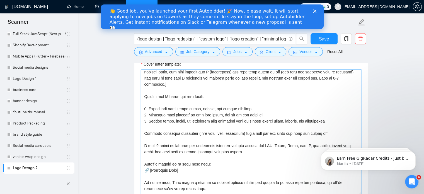
click at [144, 127] on textarea "Cover letter template:" at bounding box center [251, 131] width 220 height 125
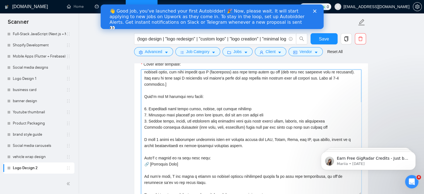
scroll to position [37, 0]
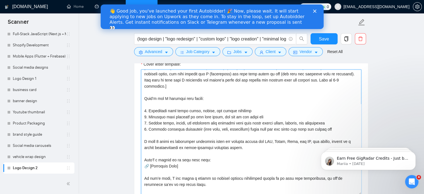
drag, startPoint x: 179, startPoint y: 160, endPoint x: 150, endPoint y: 160, distance: 28.7
click at [150, 160] on textarea "Cover letter template:" at bounding box center [251, 131] width 220 height 125
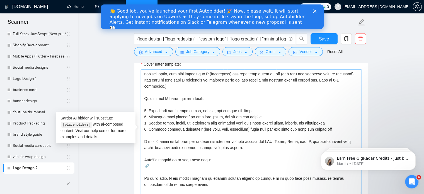
paste textarea "https://www.upwork.com/freelancers/~014263e6ab279de1e4?p=1945675580393390080"
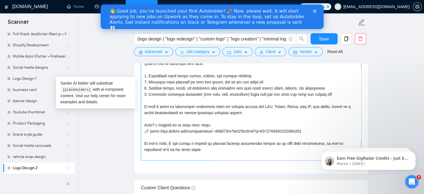
scroll to position [707, 0]
click at [257, 141] on textarea "Cover letter template:" at bounding box center [251, 96] width 220 height 125
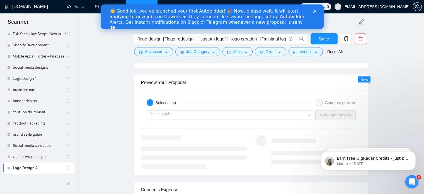
scroll to position [1084, 0]
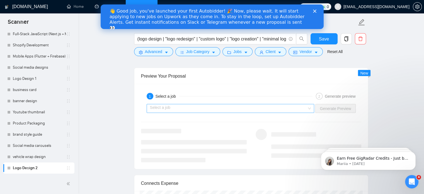
type textarea "[Write a personal greeting using the client's name or company name (if any is p…"
click at [238, 107] on input "search" at bounding box center [228, 108] width 157 height 8
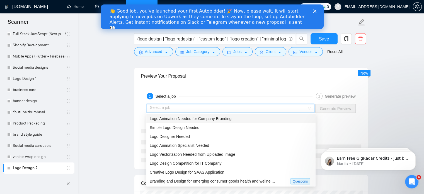
click at [210, 118] on span "Logo Animation Needed for Company Branding" at bounding box center [191, 118] width 82 height 4
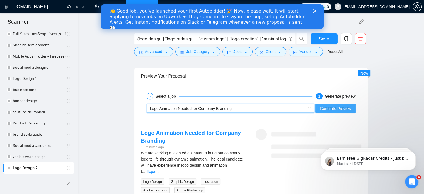
click at [337, 105] on span "Generate Preview" at bounding box center [334, 108] width 31 height 6
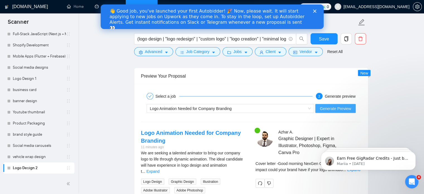
scroll to position [1155, 0]
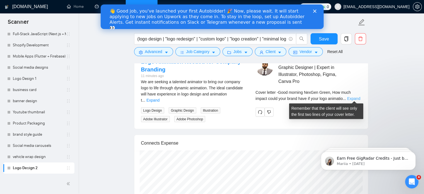
click at [352, 97] on link "Expand" at bounding box center [353, 98] width 13 height 4
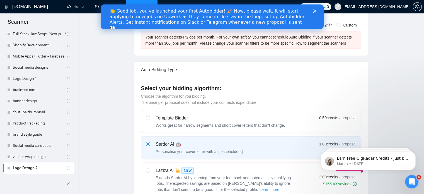
scroll to position [0, 0]
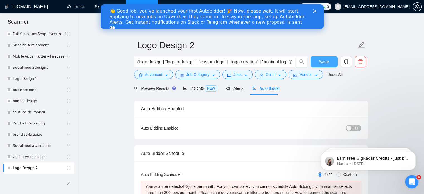
click at [324, 62] on span "Save" at bounding box center [324, 61] width 10 height 7
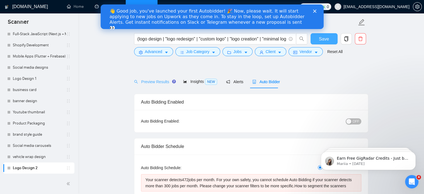
scroll to position [30, 0]
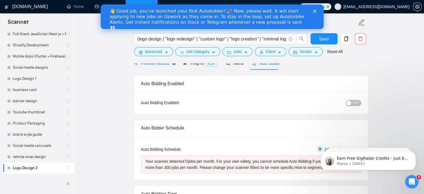
click at [153, 63] on span "Preview Results" at bounding box center [154, 63] width 40 height 4
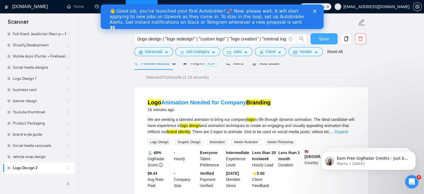
click at [327, 39] on span "Save" at bounding box center [324, 38] width 10 height 7
click at [314, 10] on icon "Close" at bounding box center [313, 10] width 3 height 3
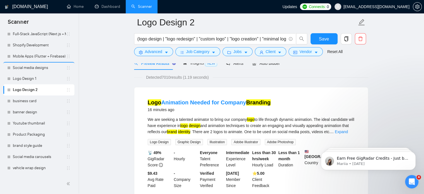
click at [39, 102] on link "business card" at bounding box center [39, 100] width 53 height 11
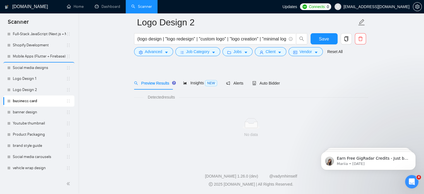
scroll to position [10, 0]
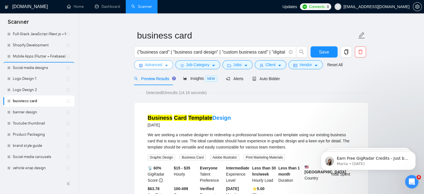
click at [166, 65] on icon "caret-down" at bounding box center [166, 66] width 3 height 2
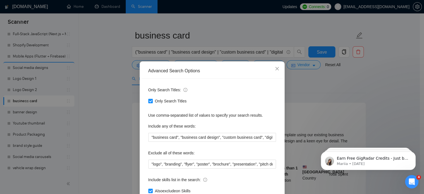
click at [160, 101] on span "Only Search Titles" at bounding box center [171, 101] width 36 height 6
click at [152, 101] on input "Only Search Titles" at bounding box center [150, 101] width 4 height 4
checkbox input "false"
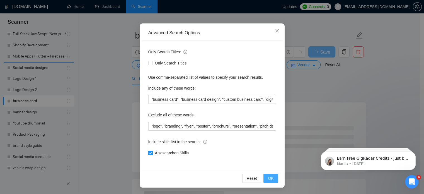
click at [268, 177] on span "OK" at bounding box center [271, 178] width 6 height 6
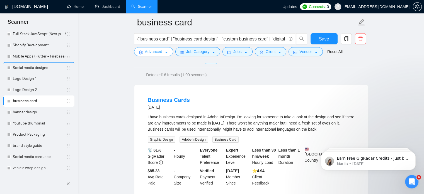
scroll to position [25, 0]
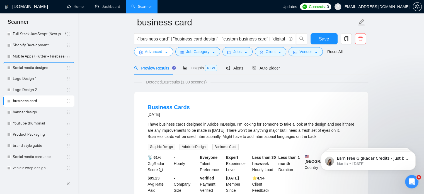
click at [163, 52] on button "Advanced" at bounding box center [153, 51] width 39 height 9
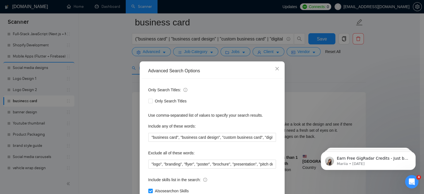
scroll to position [38, 0]
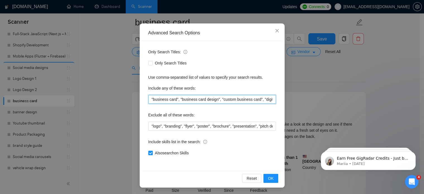
click at [213, 101] on input ""business card", "business card design", "custom business card", "digital busin…" at bounding box center [212, 99] width 128 height 9
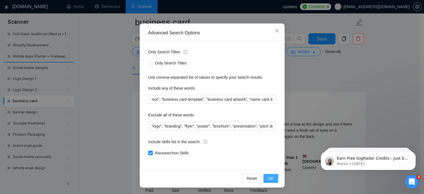
scroll to position [0, 0]
click at [270, 179] on span "OK" at bounding box center [271, 178] width 6 height 6
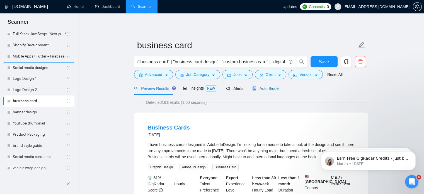
click at [267, 86] on span "Auto Bidder" at bounding box center [266, 88] width 28 height 4
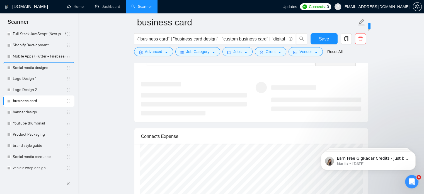
scroll to position [1117, 0]
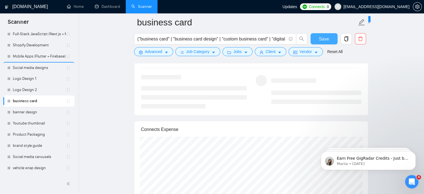
click at [320, 38] on span "Save" at bounding box center [324, 38] width 10 height 7
click at [254, 40] on input "("business card" | "business card design" | "custom business card" | "digital b…" at bounding box center [211, 38] width 149 height 7
click at [312, 38] on button "Save" at bounding box center [323, 38] width 27 height 11
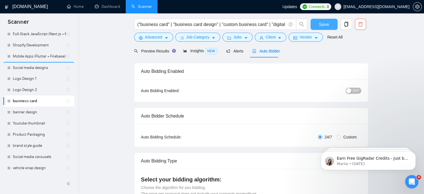
scroll to position [0, 0]
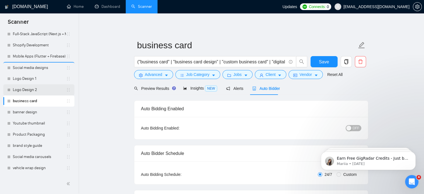
click at [28, 89] on link "Logo Design 2" at bounding box center [39, 89] width 53 height 11
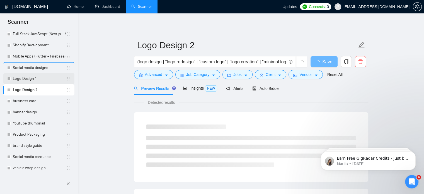
click at [32, 77] on link "Logo Design 1" at bounding box center [39, 78] width 53 height 11
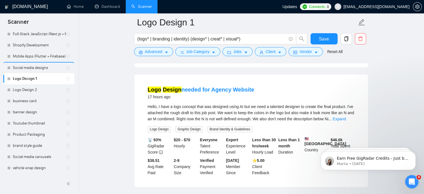
scroll to position [169, 0]
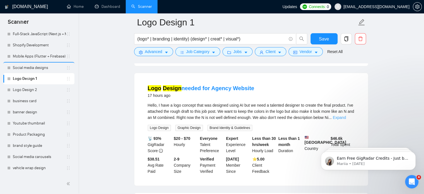
click at [346, 115] on link "Expand" at bounding box center [338, 117] width 13 height 4
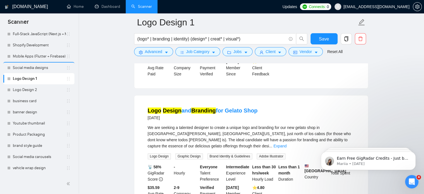
scroll to position [297, 0]
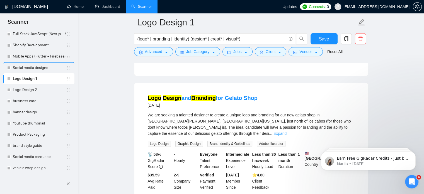
click at [286, 131] on link "Expand" at bounding box center [279, 133] width 13 height 4
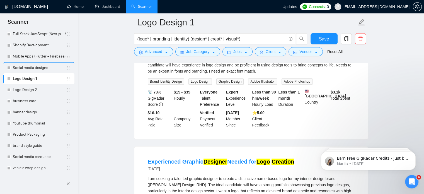
scroll to position [491, 0]
click at [37, 88] on link "Logo Design 2" at bounding box center [39, 89] width 53 height 11
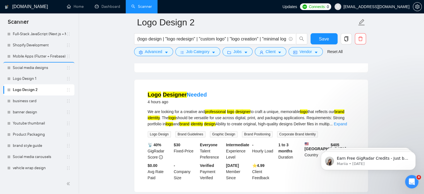
scroll to position [276, 0]
click at [345, 126] on link "Expand" at bounding box center [339, 123] width 13 height 4
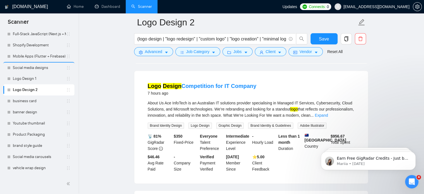
scroll to position [656, 0]
click at [327, 117] on link "Expand" at bounding box center [320, 114] width 13 height 4
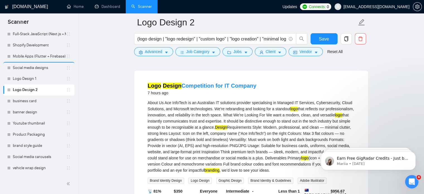
scroll to position [670, 0]
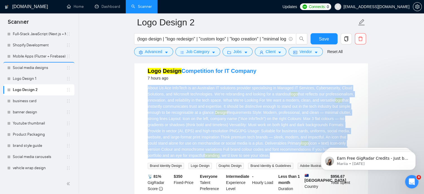
drag, startPoint x: 287, startPoint y: 167, endPoint x: 139, endPoint y: 101, distance: 161.6
click at [139, 101] on div "Logo Design Competition for IT Company 7 hours ago About Us Ace InfoTech is an …" at bounding box center [250, 139] width 233 height 167
copy div "About Us Ace InfoTech is an Australian IT solutions provider specialising in Ma…"
click at [34, 101] on link "business card" at bounding box center [39, 100] width 53 height 11
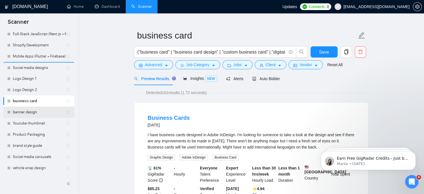
click at [37, 112] on link "banner design" at bounding box center [39, 111] width 53 height 11
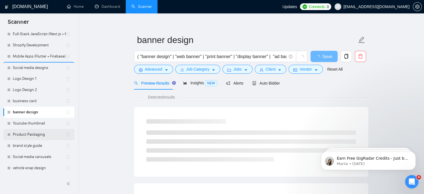
scroll to position [10, 0]
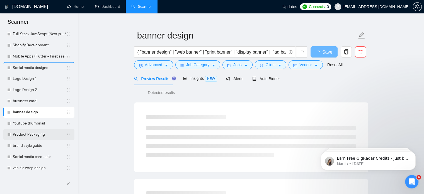
click at [31, 133] on link "Product Packaging" at bounding box center [39, 134] width 53 height 11
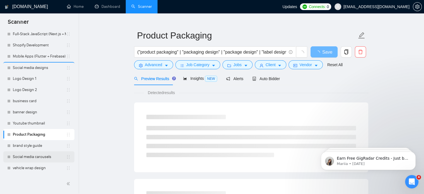
click at [31, 159] on link "Social media carousels" at bounding box center [39, 156] width 53 height 11
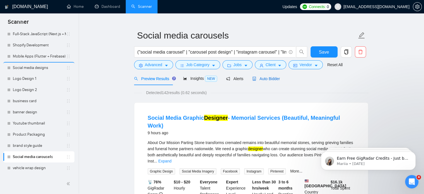
click at [267, 76] on span "Auto Bidder" at bounding box center [266, 78] width 28 height 4
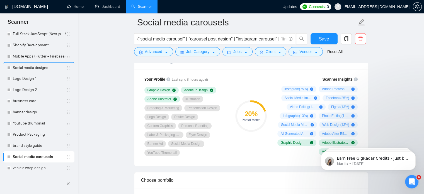
scroll to position [238, 0]
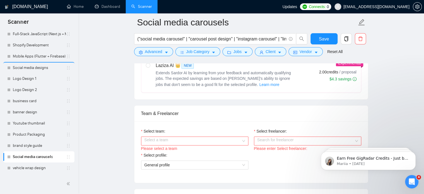
click at [216, 142] on input "Select team:" at bounding box center [192, 140] width 97 height 8
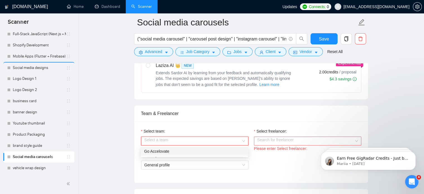
click at [202, 150] on div "Go Accelovate" at bounding box center [194, 151] width 101 height 6
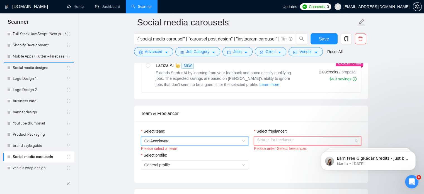
click at [273, 140] on input "Select freelancer:" at bounding box center [305, 140] width 97 height 8
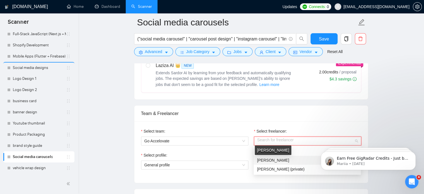
click at [269, 161] on span "Azhar Ali" at bounding box center [273, 160] width 32 height 4
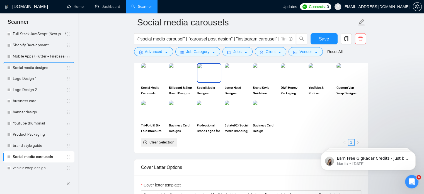
scroll to position [531, 0]
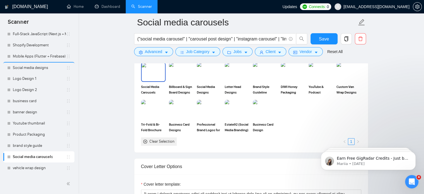
click at [151, 71] on img at bounding box center [152, 72] width 23 height 18
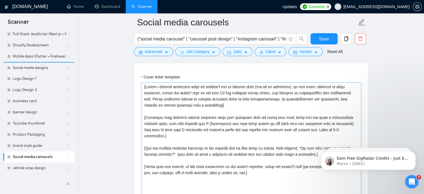
scroll to position [638, 0]
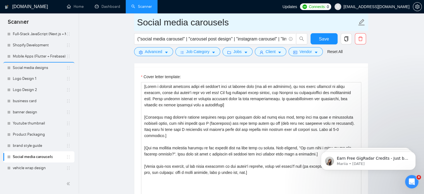
drag, startPoint x: 230, startPoint y: 19, endPoint x: 130, endPoint y: 23, distance: 99.5
click at [130, 23] on main "Social media carousels ("social media carousel" | "carousel post design" | "ins…" at bounding box center [251, 144] width 328 height 1521
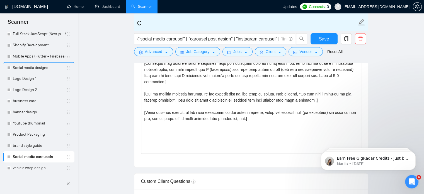
type input "Social media carousels"
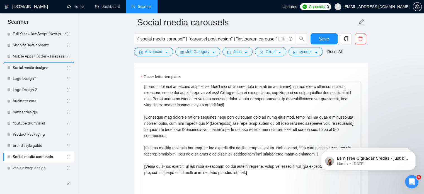
click at [114, 45] on main "Social media carousels ("social media carousel" | "carousel post design" | "ins…" at bounding box center [251, 144] width 328 height 1521
click at [180, 136] on textarea "Cover letter template:" at bounding box center [251, 144] width 220 height 125
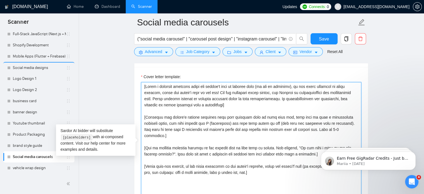
drag, startPoint x: 252, startPoint y: 168, endPoint x: 129, endPoint y: 141, distance: 126.5
paste textarea "My approach: Understand your brand style and goals Design scroll-worthy, on-bra…"
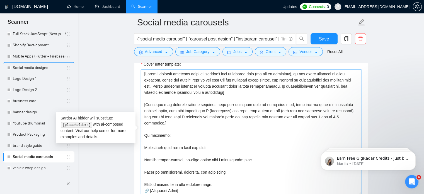
scroll to position [11, 0]
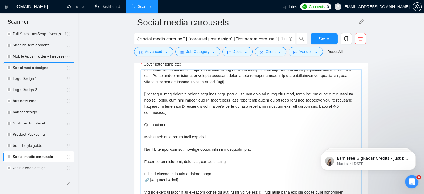
click at [145, 129] on textarea "Cover letter template:" at bounding box center [251, 131] width 220 height 125
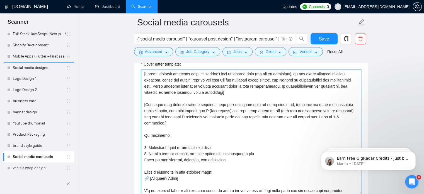
scroll to position [0, 0]
click at [144, 154] on textarea "Cover letter template:" at bounding box center [251, 131] width 220 height 125
drag, startPoint x: 177, startPoint y: 171, endPoint x: 151, endPoint y: 171, distance: 25.9
click at [151, 171] on textarea "Cover letter template:" at bounding box center [251, 131] width 220 height 125
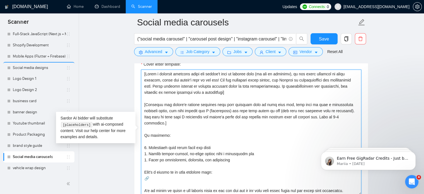
paste textarea "https://www.upwork.com/freelancers/~014263e6ab279de1e4?p=1945690591008497664"
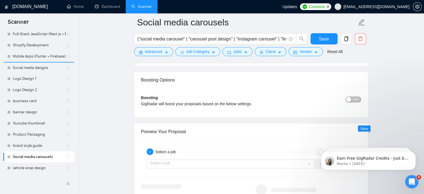
scroll to position [1009, 0]
type textarea "[Write a personal greeting using the client's name or company name (if any is p…"
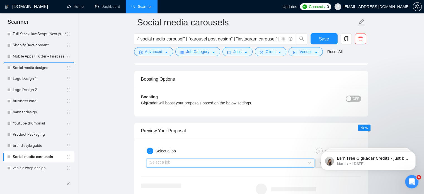
click at [246, 158] on input "search" at bounding box center [228, 162] width 157 height 8
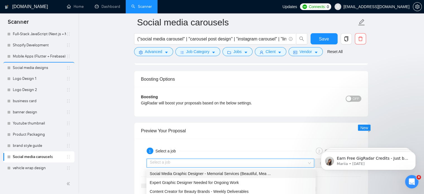
click at [230, 173] on span "Social Media Graphic Designer - Memorial Services (Beautiful, Mea ..." at bounding box center [210, 173] width 121 height 4
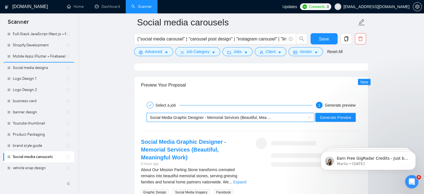
scroll to position [1056, 0]
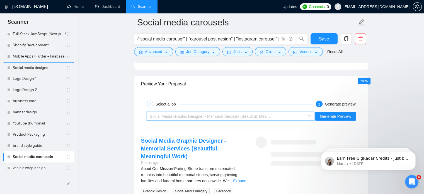
click at [277, 114] on div "Social Media Graphic Designer - Memorial Services (Beautiful, Mea ..." at bounding box center [228, 116] width 156 height 8
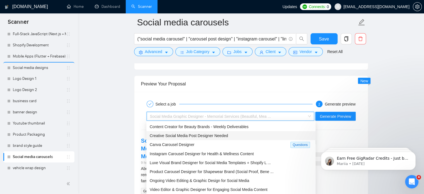
scroll to position [18, 0]
click at [191, 156] on div "Instagram Carousel Designer for Health & Wellness Content" at bounding box center [230, 153] width 169 height 9
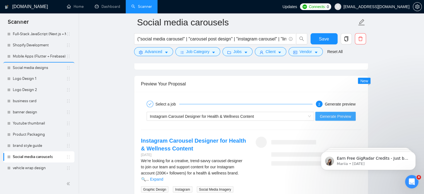
click at [324, 114] on span "Generate Preview" at bounding box center [334, 116] width 31 height 6
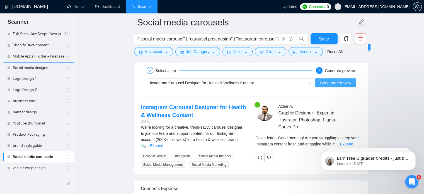
scroll to position [1097, 0]
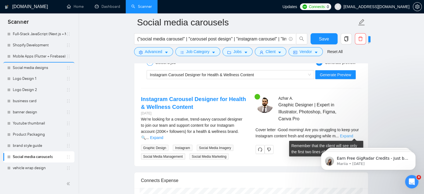
click at [353, 136] on link "Expand" at bounding box center [345, 135] width 13 height 4
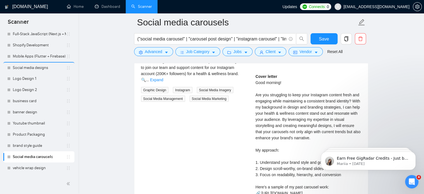
scroll to position [1156, 0]
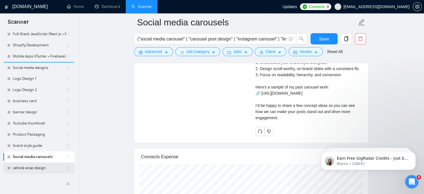
click at [29, 170] on link "vehicle wrap design" at bounding box center [39, 167] width 53 height 11
click at [324, 38] on span "Save" at bounding box center [324, 38] width 10 height 7
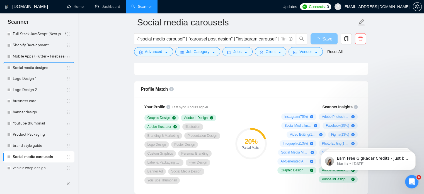
scroll to position [344, 0]
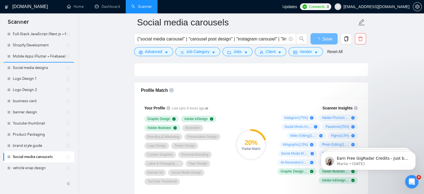
click at [315, 109] on div "Scanner Insights Instagram ( 75 %) Adobe Photoshop ( 69 %) Social Media Imagery…" at bounding box center [316, 143] width 89 height 85
click at [23, 169] on link "vehicle wrap design" at bounding box center [39, 167] width 53 height 11
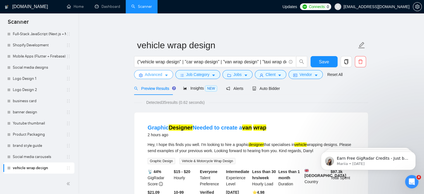
click at [161, 75] on span "Advanced" at bounding box center [153, 74] width 17 height 6
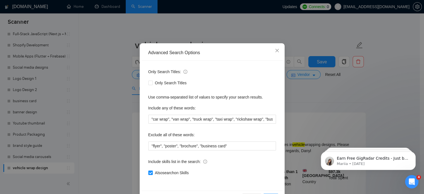
scroll to position [18, 0]
click at [150, 83] on input "Only Search Titles" at bounding box center [150, 83] width 4 height 4
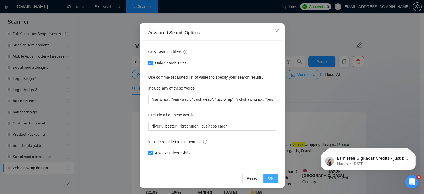
click at [268, 177] on span "OK" at bounding box center [271, 178] width 6 height 6
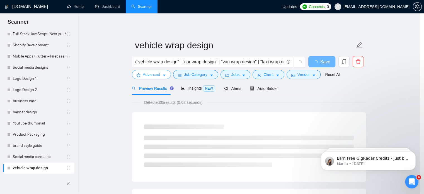
scroll to position [0, 0]
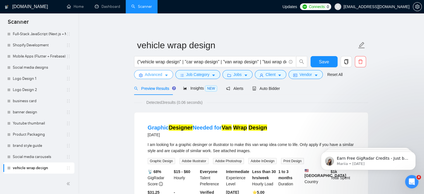
click at [157, 74] on span "Advanced" at bounding box center [153, 74] width 17 height 6
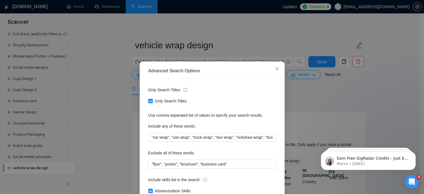
click at [149, 101] on input "Only Search Titles" at bounding box center [150, 101] width 4 height 4
checkbox input "false"
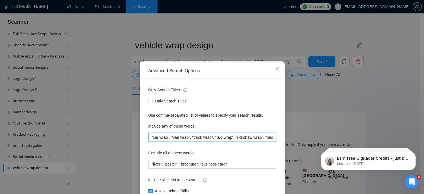
click at [189, 139] on input ""car wrap", "van wrap", "truck wrap", "taxi wrap", "rickshaw wrap", "bus wrap",…" at bounding box center [212, 137] width 128 height 9
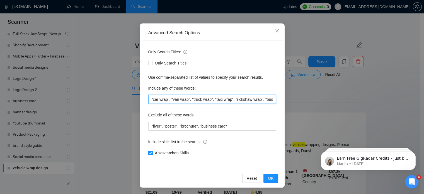
click at [149, 100] on input ""car wrap", "van wrap", "truck wrap", "taxi wrap", "rickshaw wrap", "bus wrap",…" at bounding box center [212, 99] width 128 height 9
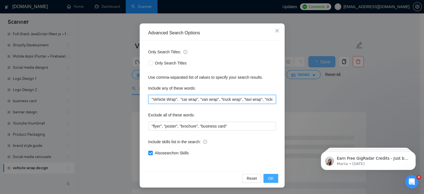
type input ""Vehicle Wrap", "car wrap", "van wrap", "truck wrap", "taxi wrap", "rickshaw wr…"
click at [271, 177] on button "OK" at bounding box center [270, 177] width 14 height 9
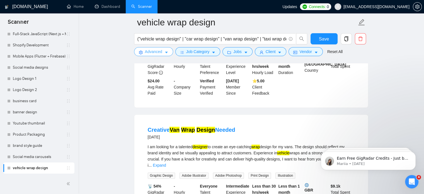
scroll to position [233, 0]
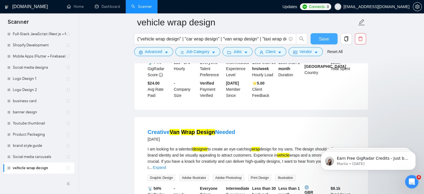
click at [325, 36] on span "Save" at bounding box center [324, 38] width 10 height 7
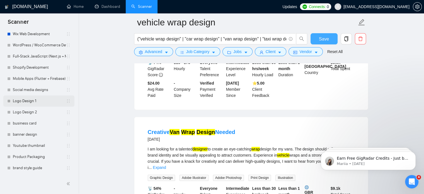
scroll to position [128, 0]
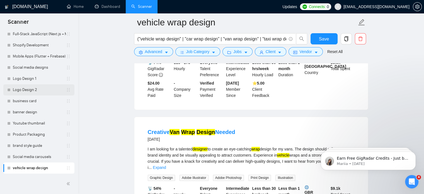
drag, startPoint x: 53, startPoint y: 175, endPoint x: 5, endPoint y: 89, distance: 98.6
click at [5, 89] on div "Scanner New Scanner My Scanners Test Scanner WordPress 1 WordPress 2 WordPress …" at bounding box center [39, 103] width 78 height 180
drag, startPoint x: 0, startPoint y: 64, endPoint x: 96, endPoint y: 67, distance: 96.4
drag, startPoint x: 96, startPoint y: 67, endPoint x: 92, endPoint y: 76, distance: 10.2
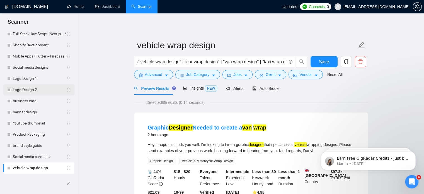
scroll to position [0, 0]
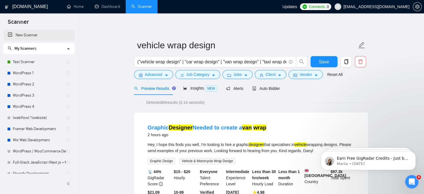
click at [25, 32] on link "New Scanner" at bounding box center [39, 35] width 62 height 11
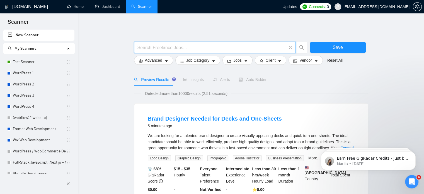
click at [159, 46] on input "text" at bounding box center [211, 47] width 149 height 7
paste input "Branding Kit Design (Colors, Fonts, Logo Variations)"
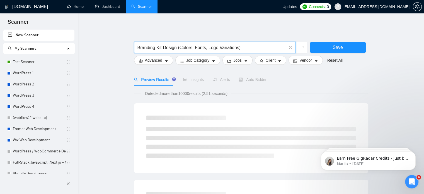
click at [239, 48] on input "Branding Kit Design (Colors, Fonts, Logo Variations)" at bounding box center [211, 47] width 149 height 7
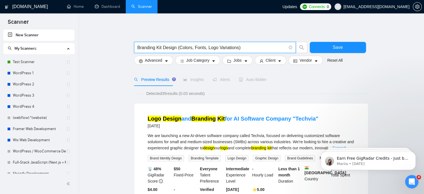
click at [240, 48] on input "Branding Kit Design (Colors, Fonts, Logo Variations)" at bounding box center [211, 47] width 149 height 7
paste input "("branding kit" | "branding package" | "brand identity" | "visual identity" | "…"
click at [175, 50] on input "("branding kit" | "branding package" | "brand identity" | "visual identity" | "…" at bounding box center [211, 47] width 149 height 7
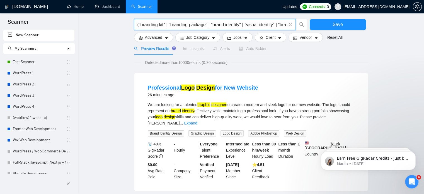
scroll to position [0, 0]
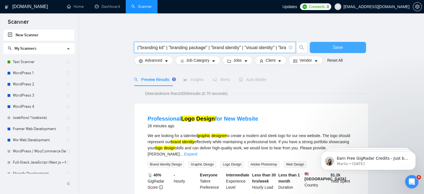
type input "("branding kit" | "branding package" | "brand identity" | "visual identity" | "…"
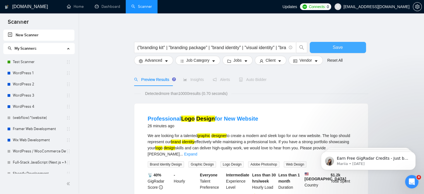
click at [322, 46] on button "Save" at bounding box center [337, 47] width 56 height 11
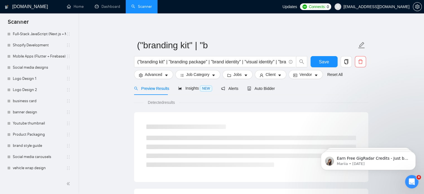
scroll to position [139, 0]
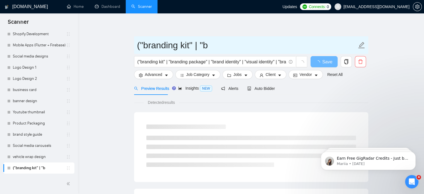
click at [222, 44] on input "("branding kit" | "b" at bounding box center [246, 45] width 219 height 14
drag, startPoint x: 222, startPoint y: 44, endPoint x: 194, endPoint y: 46, distance: 28.5
click at [194, 46] on input "("branding kit" | "b" at bounding box center [246, 45] width 219 height 14
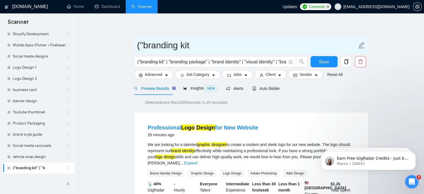
click at [148, 47] on input "("branding kit" at bounding box center [246, 45] width 219 height 14
type input "Branding kit"
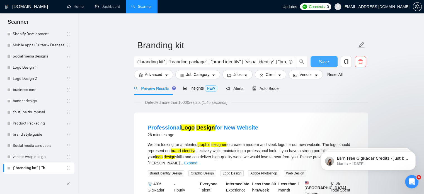
click at [327, 65] on button "Save" at bounding box center [323, 61] width 27 height 11
click at [153, 78] on button "Advanced" at bounding box center [153, 74] width 39 height 9
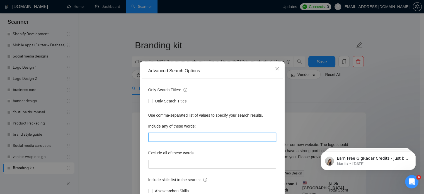
click at [168, 137] on input "text" at bounding box center [212, 137] width 128 height 9
type input "v"
paste input ""branding kit", "brand identity", "brand style guide", "brand guidelines", "bra…"
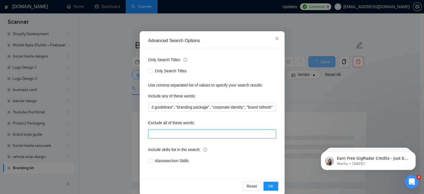
scroll to position [0, 0]
click at [165, 134] on input "text" at bounding box center [212, 133] width 128 height 9
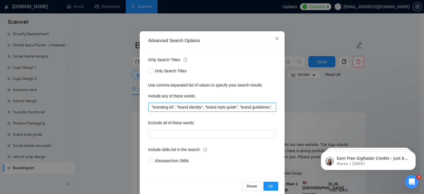
click at [241, 103] on input ""branding kit", "brand identity", "brand style guide", "brand guidelines", "bra…" at bounding box center [212, 106] width 128 height 9
click at [263, 109] on input ""branding kit", "brand identity", "brand style guide", "brand guidelines", "bra…" at bounding box center [212, 106] width 128 height 9
paste input ""branding assets", "branding collateral", "branding materials""
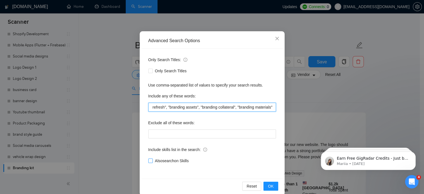
type input ""branding kit", "brand identity", "brand style guide", "brand guidelines", "bra…"
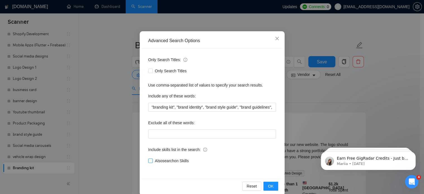
click at [148, 162] on span at bounding box center [150, 160] width 4 height 4
click at [148, 162] on input "Also search on Skills" at bounding box center [150, 160] width 4 height 4
checkbox input "true"
click at [268, 185] on span "OK" at bounding box center [271, 186] width 6 height 6
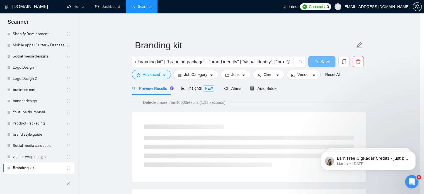
scroll to position [10, 0]
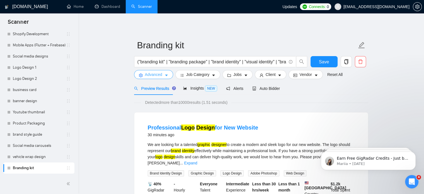
click at [153, 77] on span "Advanced" at bounding box center [153, 74] width 17 height 6
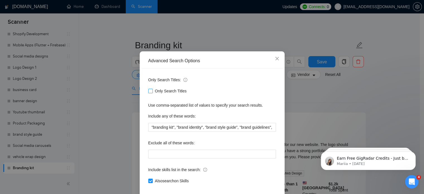
click at [153, 94] on span "Only Search Titles" at bounding box center [171, 91] width 36 height 6
click at [151, 92] on input "Only Search Titles" at bounding box center [150, 91] width 4 height 4
checkbox input "true"
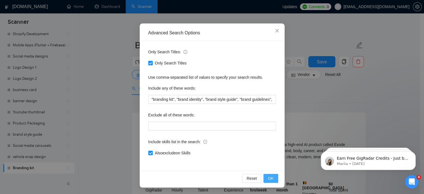
click at [268, 180] on span "OK" at bounding box center [271, 178] width 6 height 6
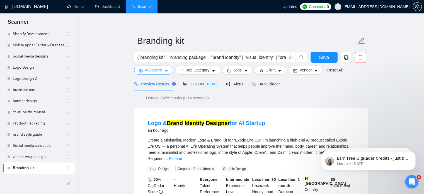
scroll to position [0, 0]
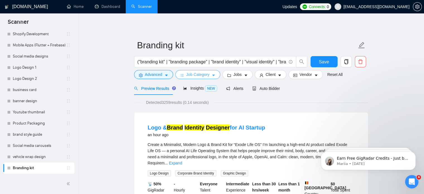
click at [200, 75] on span "Job Category" at bounding box center [197, 74] width 23 height 6
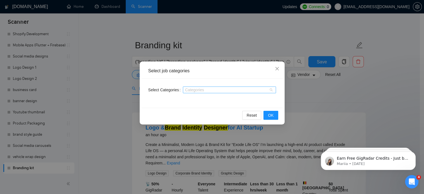
click at [202, 88] on div at bounding box center [226, 89] width 85 height 4
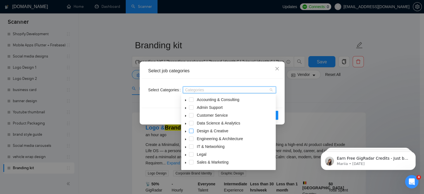
click at [193, 130] on span at bounding box center [191, 130] width 4 height 4
click at [185, 131] on icon "caret-down" at bounding box center [185, 131] width 1 height 2
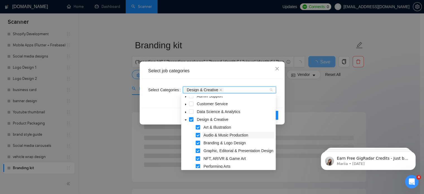
scroll to position [12, 0]
click at [197, 134] on span at bounding box center [197, 134] width 4 height 4
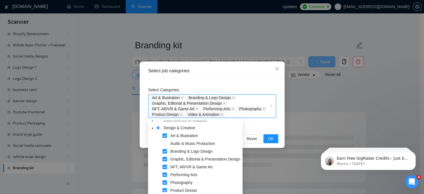
scroll to position [28, 0]
click at [166, 165] on span at bounding box center [164, 166] width 4 height 4
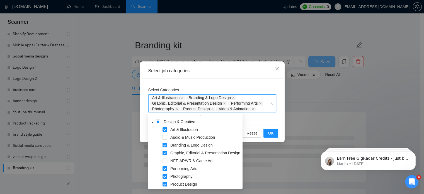
click at [164, 167] on span at bounding box center [164, 168] width 4 height 4
click at [167, 178] on div "Photography" at bounding box center [195, 177] width 92 height 8
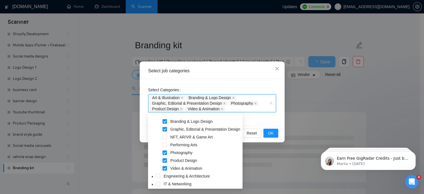
scroll to position [52, 0]
click at [166, 169] on span at bounding box center [164, 167] width 4 height 4
click at [164, 161] on span at bounding box center [164, 159] width 4 height 4
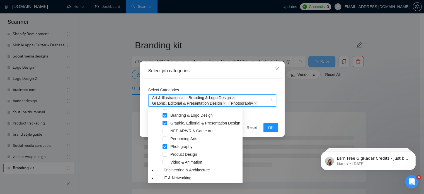
click at [165, 147] on span at bounding box center [164, 146] width 4 height 4
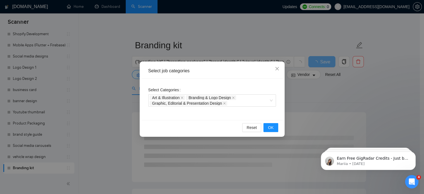
click at [262, 111] on div "Select Categories Art & Illustration Branding & Logo Design Graphic, Editorial …" at bounding box center [211, 99] width 141 height 41
click at [272, 127] on span "OK" at bounding box center [271, 127] width 6 height 6
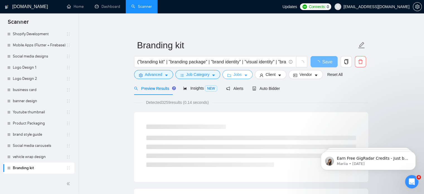
click at [240, 75] on button "Jobs" at bounding box center [237, 74] width 30 height 9
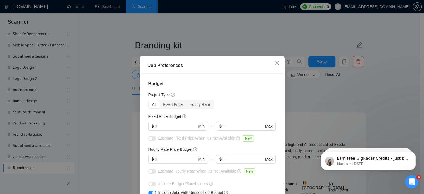
click at [176, 153] on div "Hourly Rate Price Budget $ Min - $ Max" at bounding box center [212, 157] width 128 height 22
click at [175, 160] on input "text" at bounding box center [176, 159] width 42 height 6
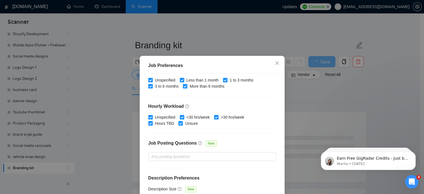
scroll to position [40, 0]
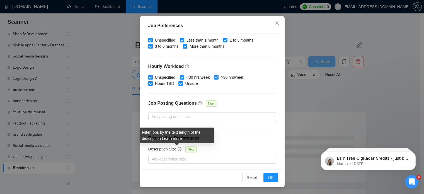
type input "8"
click at [177, 148] on icon "question-circle" at bounding box center [179, 149] width 4 height 4
click at [153, 155] on input "Description Size New" at bounding box center [151, 158] width 1 height 7
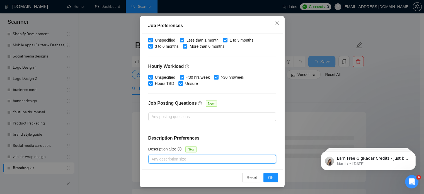
click at [216, 146] on div "Description Size New" at bounding box center [212, 150] width 128 height 9
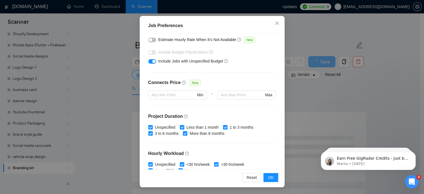
scroll to position [101, 0]
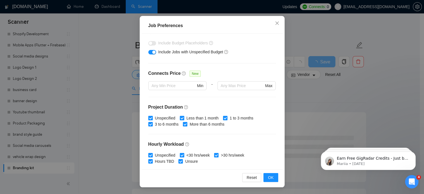
click at [148, 116] on input "Unspecified" at bounding box center [150, 118] width 4 height 4
checkbox input "true"
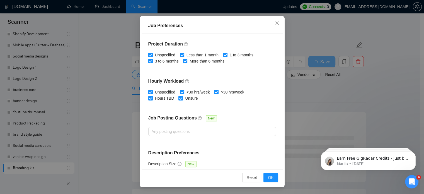
scroll to position [161, 0]
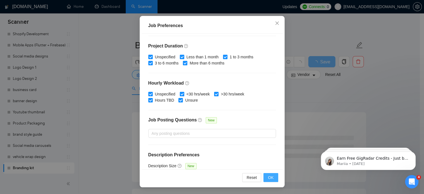
click at [265, 178] on button "OK" at bounding box center [270, 177] width 14 height 9
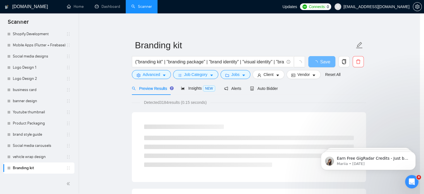
scroll to position [18, 0]
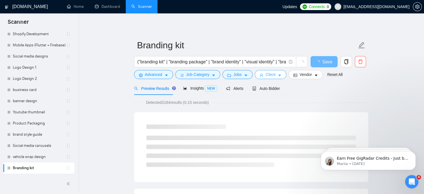
click at [271, 77] on span "Client" at bounding box center [270, 74] width 10 height 6
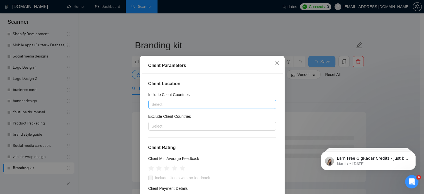
click at [214, 106] on div at bounding box center [209, 104] width 119 height 7
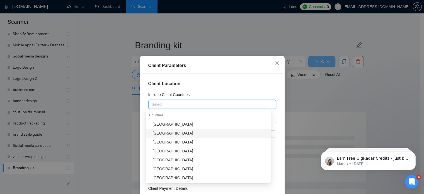
scroll to position [61, 0]
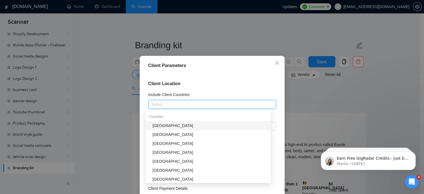
click at [169, 126] on div "[GEOGRAPHIC_DATA]" at bounding box center [209, 125] width 115 height 6
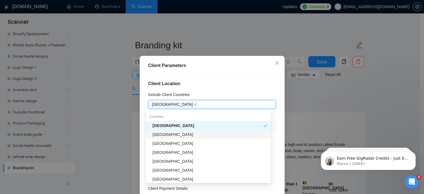
click at [170, 133] on div "[GEOGRAPHIC_DATA]" at bounding box center [209, 134] width 115 height 6
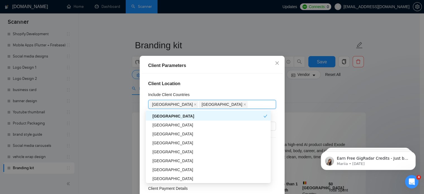
scroll to position [79, 0]
click at [170, 133] on div "[GEOGRAPHIC_DATA]" at bounding box center [209, 133] width 115 height 6
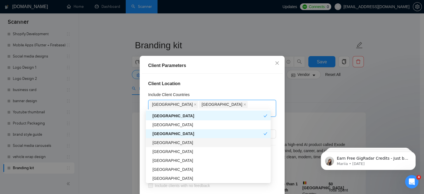
click at [165, 140] on div "[GEOGRAPHIC_DATA]" at bounding box center [209, 142] width 115 height 6
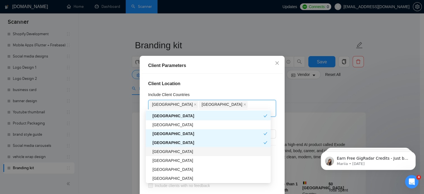
click at [166, 153] on div "[GEOGRAPHIC_DATA]" at bounding box center [209, 151] width 115 height 6
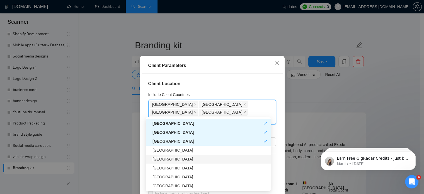
click at [166, 158] on div "[GEOGRAPHIC_DATA]" at bounding box center [209, 159] width 115 height 6
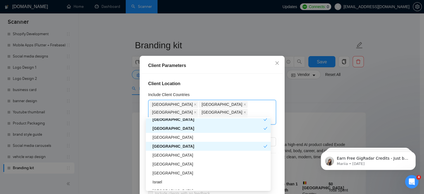
scroll to position [111, 0]
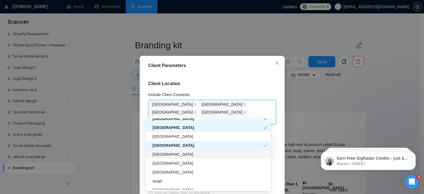
click at [162, 154] on div "[GEOGRAPHIC_DATA]" at bounding box center [209, 154] width 115 height 6
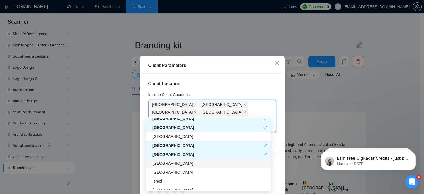
click at [162, 160] on div "[GEOGRAPHIC_DATA]" at bounding box center [209, 163] width 115 height 6
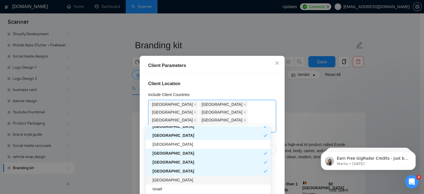
click at [161, 181] on div "[GEOGRAPHIC_DATA]" at bounding box center [209, 180] width 115 height 6
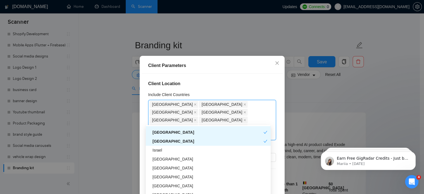
scroll to position [151, 0]
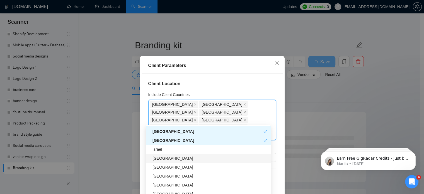
click at [163, 156] on div "[GEOGRAPHIC_DATA]" at bounding box center [209, 158] width 115 height 6
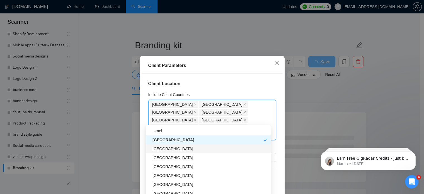
scroll to position [169, 0]
click at [158, 158] on div "[GEOGRAPHIC_DATA]" at bounding box center [209, 157] width 115 height 6
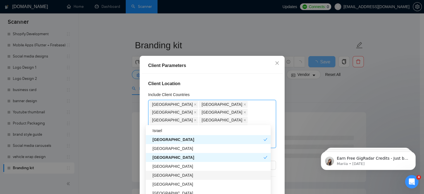
click at [158, 175] on div "[GEOGRAPHIC_DATA]" at bounding box center [209, 175] width 115 height 6
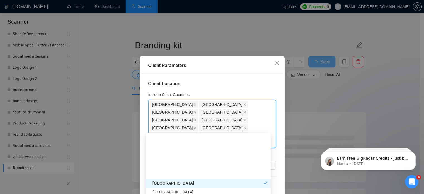
scroll to position [218, 0]
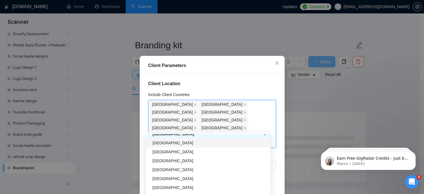
click at [159, 143] on div "[GEOGRAPHIC_DATA]" at bounding box center [209, 142] width 115 height 6
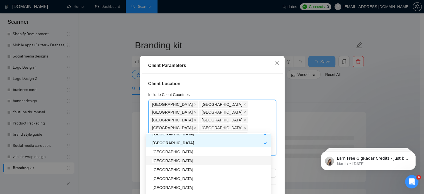
click at [164, 161] on div "[GEOGRAPHIC_DATA]" at bounding box center [209, 160] width 115 height 6
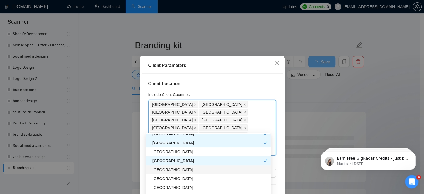
click at [164, 171] on div "[GEOGRAPHIC_DATA]" at bounding box center [209, 169] width 115 height 6
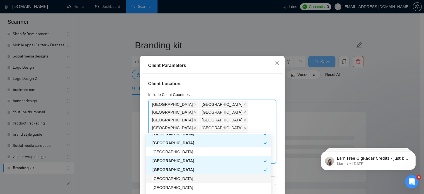
click at [164, 180] on div "[GEOGRAPHIC_DATA]" at bounding box center [209, 178] width 115 height 6
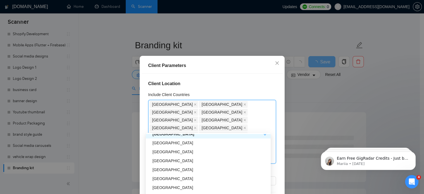
scroll to position [263, 0]
click at [160, 149] on div "[GEOGRAPHIC_DATA]" at bounding box center [209, 151] width 115 height 6
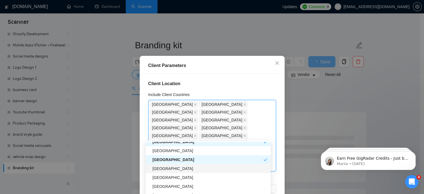
click at [161, 166] on div "[GEOGRAPHIC_DATA]" at bounding box center [209, 168] width 115 height 6
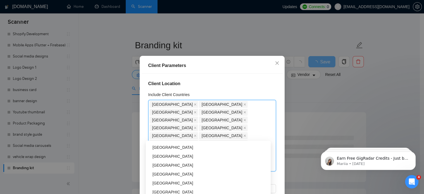
scroll to position [322, 0]
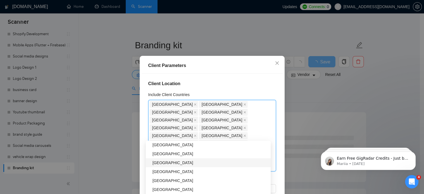
click at [166, 162] on div "[GEOGRAPHIC_DATA]" at bounding box center [209, 162] width 115 height 6
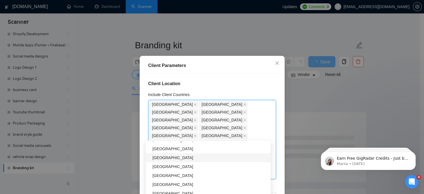
click at [152, 160] on div "[GEOGRAPHIC_DATA]" at bounding box center [208, 157] width 125 height 9
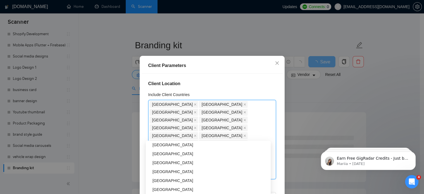
scroll to position [675, 0]
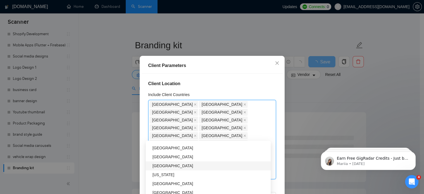
click at [173, 166] on div "[GEOGRAPHIC_DATA]" at bounding box center [209, 165] width 115 height 6
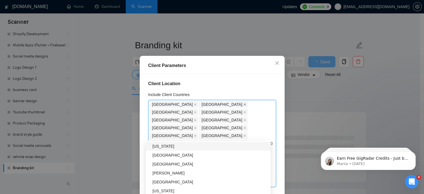
scroll to position [65, 0]
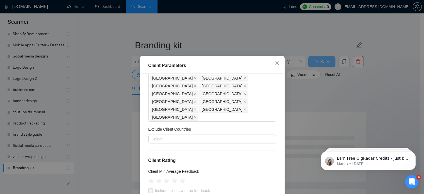
click at [209, 103] on div "Client Location Include Client Countries United States United Kingdom Canada Au…" at bounding box center [211, 142] width 141 height 136
click at [166, 178] on icon "star" at bounding box center [166, 181] width 6 height 6
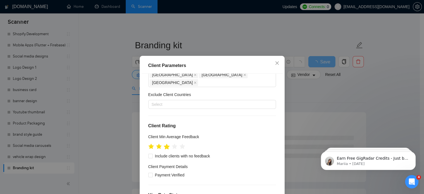
scroll to position [100, 0]
click at [153, 171] on span "Payment Verified" at bounding box center [170, 174] width 34 height 6
click at [150, 172] on input "Payment Verified" at bounding box center [150, 174] width 4 height 4
checkbox input "true"
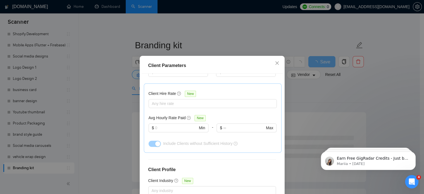
scroll to position [40, 0]
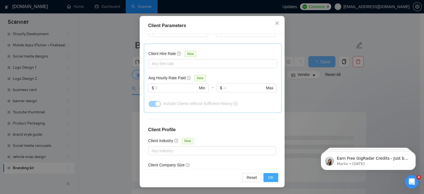
click at [270, 177] on span "OK" at bounding box center [271, 177] width 6 height 6
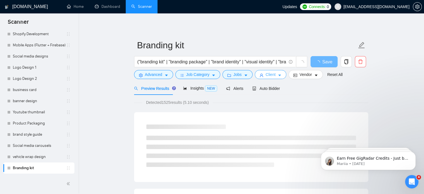
scroll to position [0, 0]
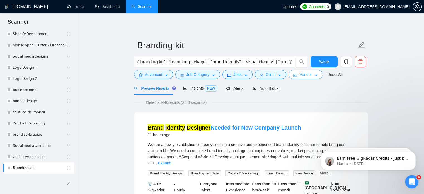
click at [302, 78] on button "Vendor" at bounding box center [305, 74] width 34 height 9
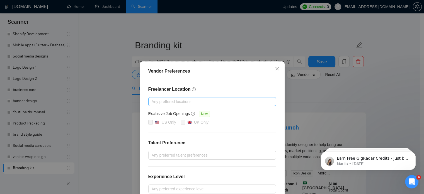
scroll to position [29, 0]
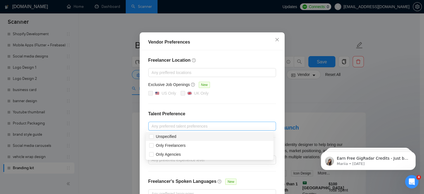
click at [189, 124] on div at bounding box center [209, 126] width 119 height 7
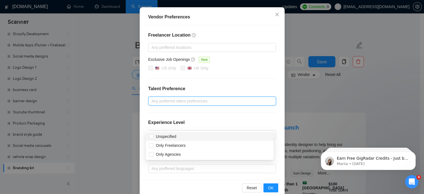
scroll to position [56, 0]
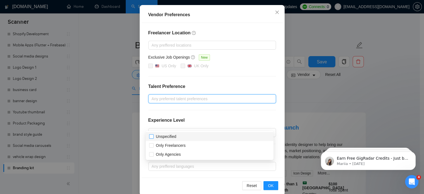
click at [166, 138] on span "Unspecified" at bounding box center [166, 136] width 20 height 4
click at [153, 138] on input "Unspecified" at bounding box center [151, 136] width 4 height 4
checkbox input "true"
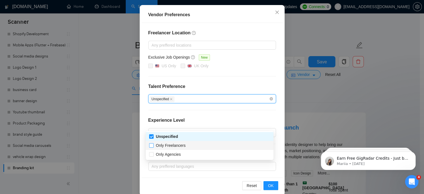
click at [159, 145] on span "Only Freelancers" at bounding box center [171, 145] width 30 height 4
click at [153, 145] on input "Only Freelancers" at bounding box center [151, 145] width 4 height 4
checkbox input "true"
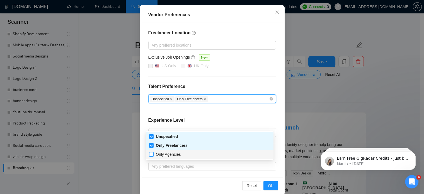
click at [159, 152] on span "Only Agencies" at bounding box center [168, 154] width 25 height 4
click at [153, 152] on input "Only Agencies" at bounding box center [151, 154] width 4 height 4
checkbox input "true"
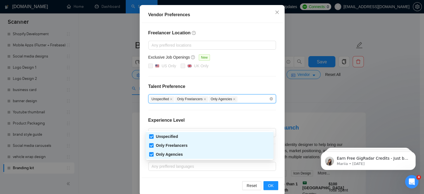
click at [208, 81] on div "Freelancer Location Any preffered locations Exclusive Job Openings New US Only …" at bounding box center [211, 100] width 141 height 154
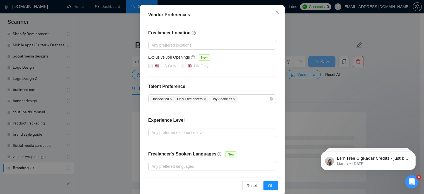
scroll to position [63, 0]
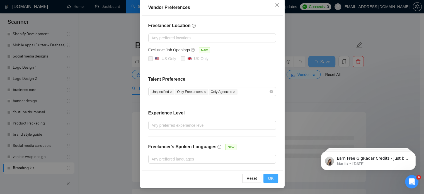
click at [268, 180] on span "OK" at bounding box center [271, 178] width 6 height 6
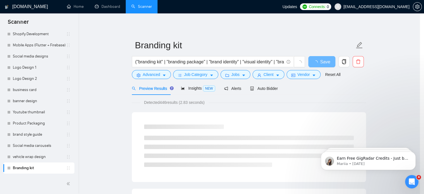
scroll to position [36, 0]
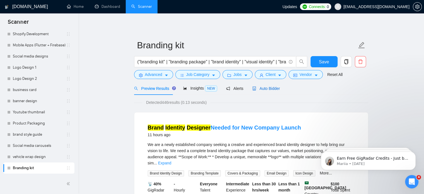
click at [259, 89] on span "Auto Bidder" at bounding box center [266, 88] width 28 height 4
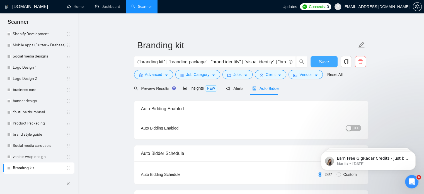
click at [325, 58] on span "Save" at bounding box center [324, 61] width 10 height 7
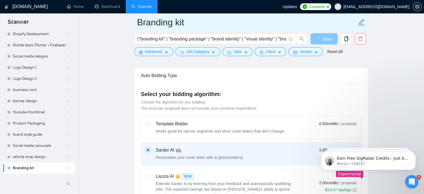
scroll to position [237, 0]
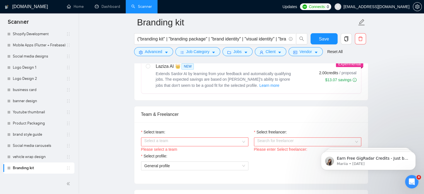
click at [193, 142] on input "Select team:" at bounding box center [192, 141] width 97 height 8
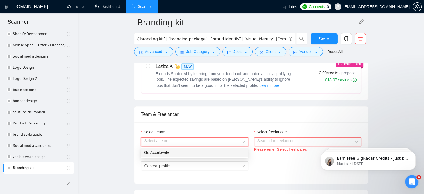
click at [187, 156] on div "Go Accelovate" at bounding box center [194, 152] width 107 height 9
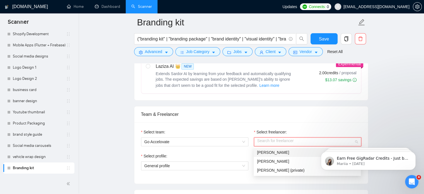
click at [264, 144] on input "Select freelancer:" at bounding box center [305, 141] width 97 height 8
click at [273, 159] on div "Azhar Ali" at bounding box center [307, 161] width 101 height 6
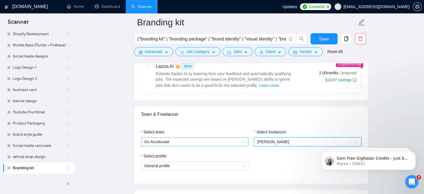
click at [190, 140] on span "Go Accelovate" at bounding box center [194, 141] width 101 height 8
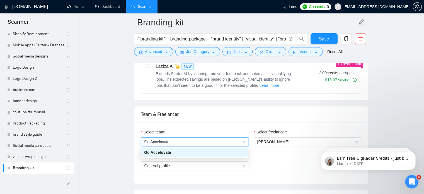
click at [190, 140] on span "Go Accelovate" at bounding box center [194, 141] width 101 height 8
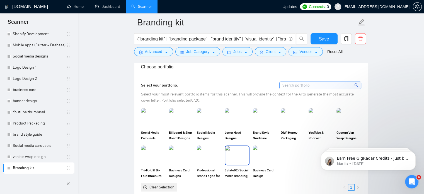
scroll to position [512, 0]
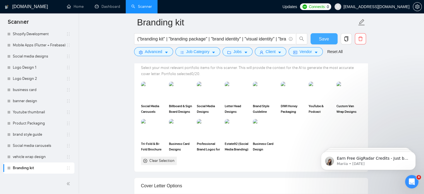
click at [320, 41] on span "Save" at bounding box center [324, 38] width 10 height 7
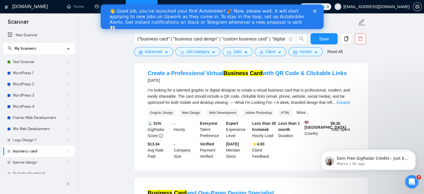
scroll to position [84, 0]
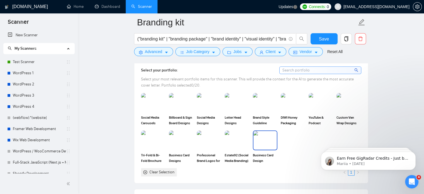
scroll to position [500, 0]
click at [307, 69] on input at bounding box center [319, 70] width 81 height 7
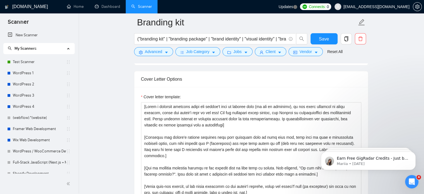
scroll to position [582, 0]
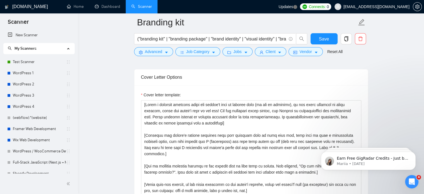
type input "kit"
click at [267, 134] on textarea "Cover letter template:" at bounding box center [251, 162] width 220 height 125
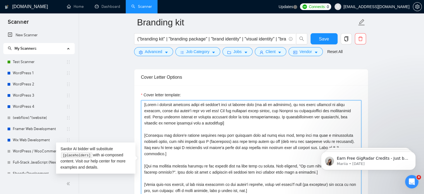
click at [218, 127] on textarea "Cover letter template:" at bounding box center [251, 162] width 220 height 125
click at [193, 166] on textarea "Cover letter template:" at bounding box center [251, 162] width 220 height 125
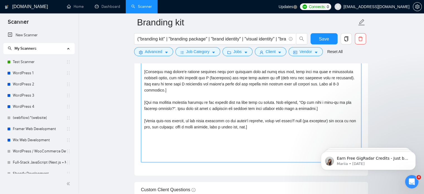
scroll to position [643, 0]
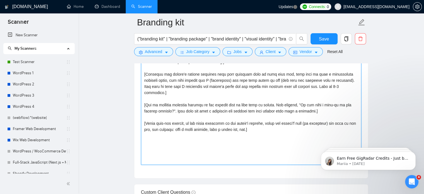
click at [222, 112] on textarea "Cover letter template:" at bounding box center [251, 101] width 220 height 125
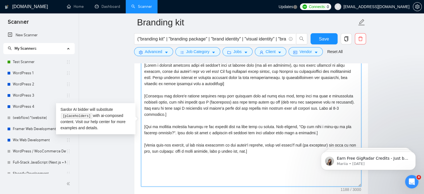
scroll to position [620, 0]
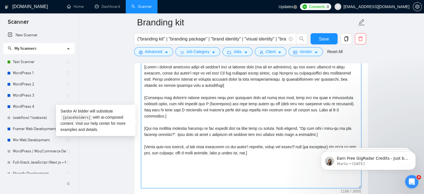
drag, startPoint x: 265, startPoint y: 151, endPoint x: 137, endPoint y: 120, distance: 131.6
paste textarea "Hi [Client’s Name], A strong brand kit makes sure your visuals stay consistent …"
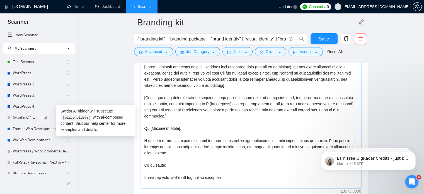
scroll to position [41, 0]
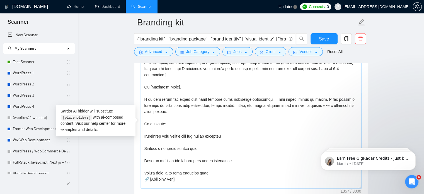
click at [145, 129] on textarea "Cover letter template:" at bounding box center [251, 124] width 220 height 125
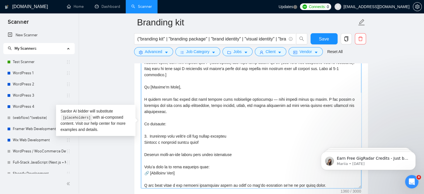
scroll to position [37, 0]
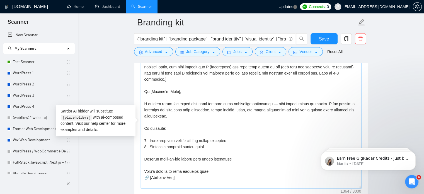
click at [150, 133] on textarea "Cover letter template:" at bounding box center [251, 124] width 220 height 125
click at [150, 139] on textarea "Cover letter template:" at bounding box center [251, 124] width 220 height 125
click at [144, 153] on textarea "Cover letter template:" at bounding box center [251, 124] width 220 height 125
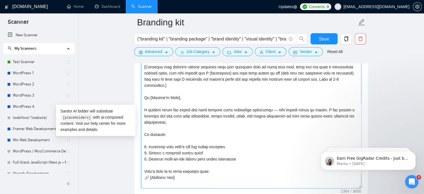
scroll to position [30, 0]
drag, startPoint x: 176, startPoint y: 169, endPoint x: 150, endPoint y: 171, distance: 26.2
click at [150, 171] on textarea "Cover letter template:" at bounding box center [251, 124] width 220 height 125
paste textarea "https://www.upwork.com/freelancers/~014263e6ab279de1e4?p=1954915376831901696"
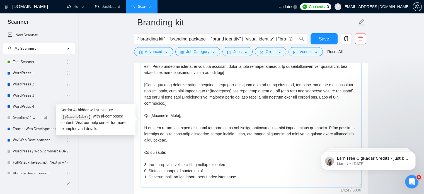
scroll to position [8, 0]
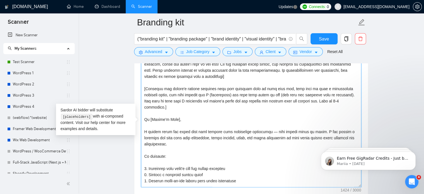
drag, startPoint x: 172, startPoint y: 138, endPoint x: 141, endPoint y: 110, distance: 42.0
click at [141, 110] on textarea "Cover letter template:" at bounding box center [251, 123] width 220 height 125
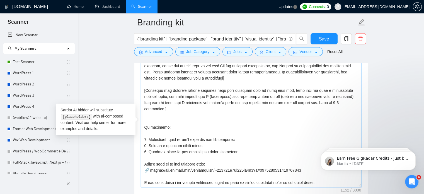
scroll to position [0, 0]
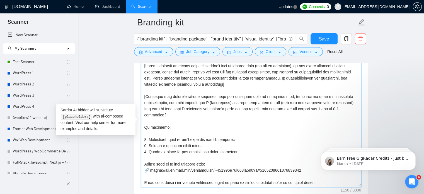
click at [197, 143] on textarea "Cover letter template:" at bounding box center [251, 123] width 220 height 125
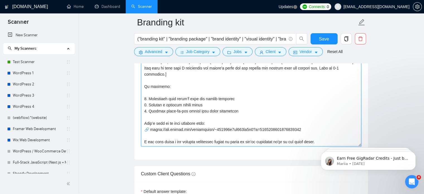
scroll to position [661, 0]
click at [310, 124] on textarea "Cover letter template:" at bounding box center [251, 83] width 220 height 125
click at [233, 116] on textarea "Cover letter template:" at bounding box center [251, 83] width 220 height 125
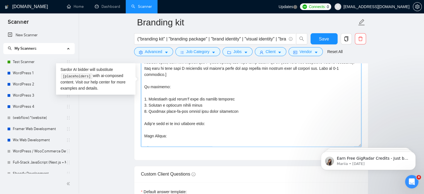
paste textarea "[URL][DOMAIN_NAME]"
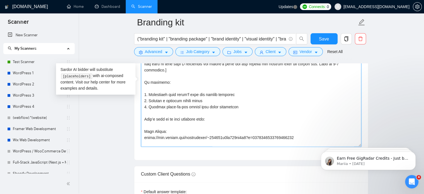
scroll to position [25, 0]
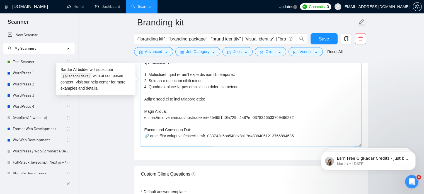
click at [151, 130] on textarea "Cover letter template:" at bounding box center [251, 83] width 220 height 125
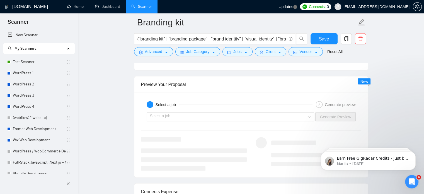
scroll to position [1022, 0]
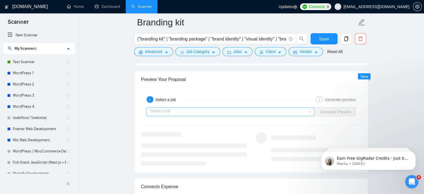
type textarea "[Write a personal greeting using the client's name or company name (if any is p…"
click at [278, 111] on input "search" at bounding box center [228, 111] width 157 height 8
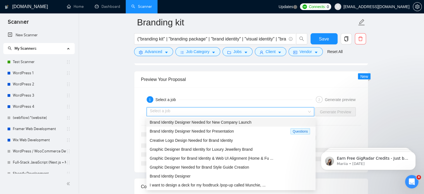
click at [215, 123] on span "Brand Identity Designer Needed for New Company Launch" at bounding box center [201, 121] width 102 height 4
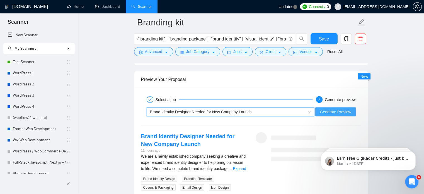
click at [342, 111] on span "Generate Preview" at bounding box center [334, 111] width 31 height 6
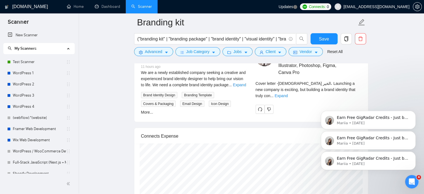
scroll to position [1105, 0]
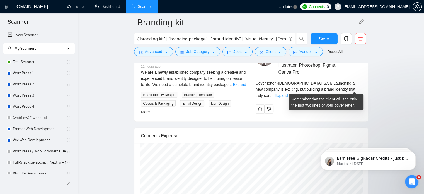
click at [287, 93] on link "Expand" at bounding box center [280, 95] width 13 height 4
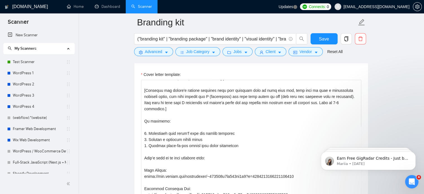
scroll to position [0, 0]
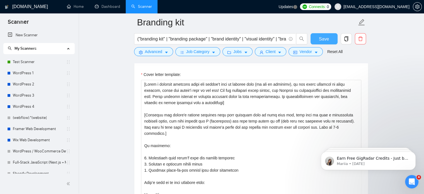
click at [320, 38] on span "Save" at bounding box center [324, 38] width 10 height 7
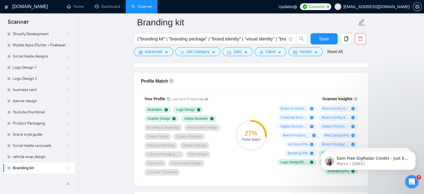
scroll to position [433, 0]
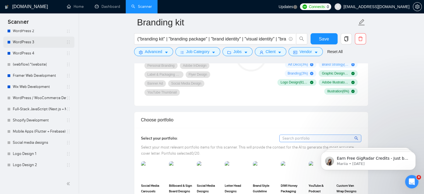
scroll to position [0, 0]
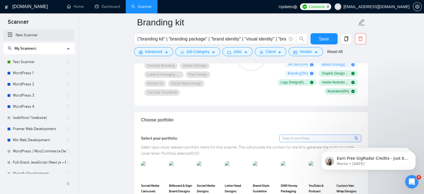
click at [35, 37] on link "New Scanner" at bounding box center [39, 35] width 62 height 11
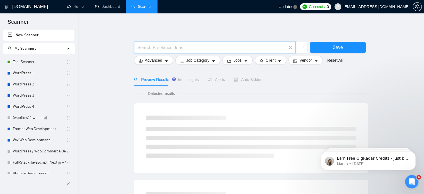
click at [175, 47] on input "text" at bounding box center [211, 47] width 149 height 7
paste input "Menu Design (Restaurant, Café)"
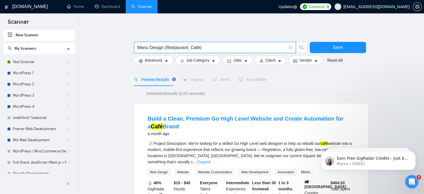
paste input "("menu design" | "restaurant menu" | "cafe menu" | "bar menu" | "coffee shop me…"
type input "("menu design" | "restaurant menu" | "cafe menu" | "bar menu" | "coffee shop me…"
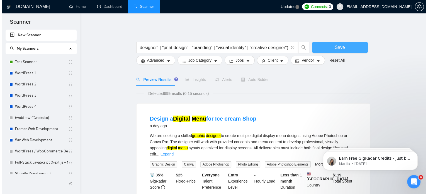
scroll to position [0, 0]
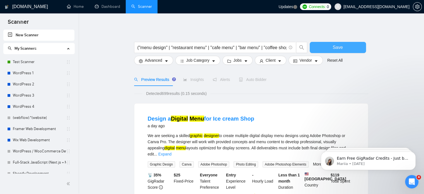
click at [333, 48] on span "Save" at bounding box center [337, 47] width 10 height 7
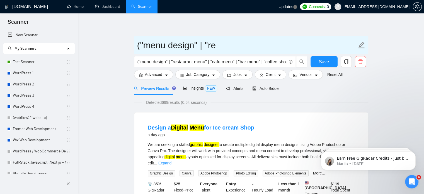
click at [210, 48] on input "("menu design" | "re" at bounding box center [246, 45] width 219 height 14
paste input "Menu Design (Restaurant, Café)"
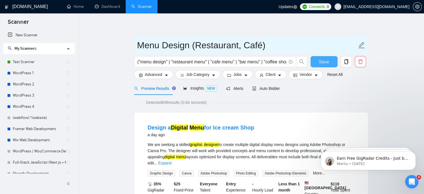
type input "Menu Design (Restaurant, Café)"
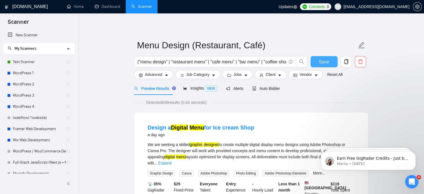
click at [324, 63] on span "Save" at bounding box center [324, 61] width 10 height 7
click at [146, 77] on span "Advanced" at bounding box center [153, 74] width 17 height 6
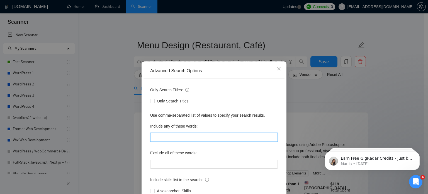
click at [177, 140] on input "text" at bounding box center [214, 137] width 128 height 9
paste input ""menu design", "restaurant menu", "cafe menu", "bar menu", "food menu", "drink …"
click at [176, 137] on input ""menu design", "restaurant menu", "cafe menu", "bar menu", "food menu", "drink …" at bounding box center [214, 137] width 128 height 9
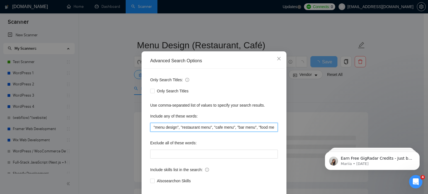
scroll to position [11, 0]
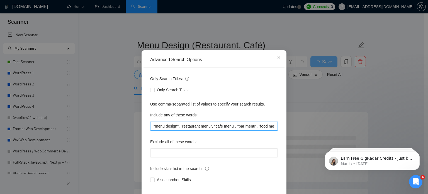
type input ""menu design", "restaurant menu", "cafe menu", "bar menu", "food menu", "drink …"
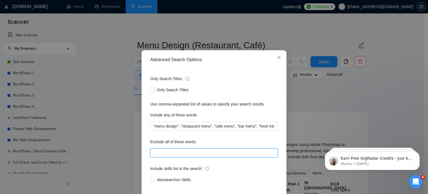
click at [156, 153] on input "text" at bounding box center [214, 152] width 128 height 9
paste input ""flyer", "poster", "brochure", "business card""
type input ""flyer", "poster", "brochure", "business card""
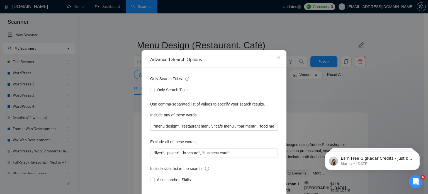
click at [150, 182] on label "Also search on Skills" at bounding box center [171, 179] width 43 height 6
click at [150, 181] on input "Also search on Skills" at bounding box center [152, 179] width 4 height 4
checkbox input "true"
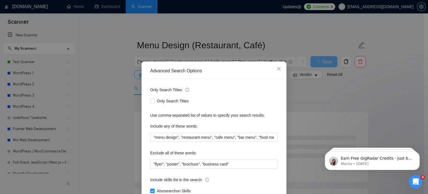
scroll to position [38, 0]
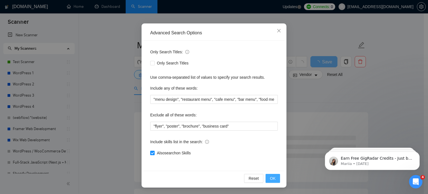
click at [274, 179] on button "OK" at bounding box center [272, 177] width 14 height 9
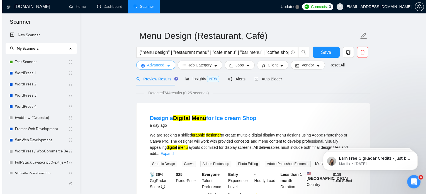
scroll to position [0, 0]
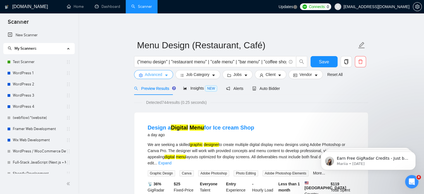
click at [161, 77] on span "Advanced" at bounding box center [153, 74] width 17 height 6
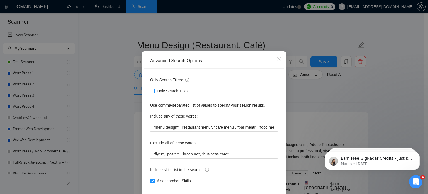
click at [174, 94] on span "Only Search Titles" at bounding box center [173, 91] width 36 height 6
click at [154, 92] on input "Only Search Titles" at bounding box center [152, 91] width 4 height 4
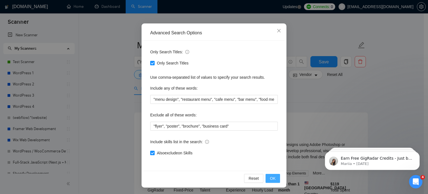
click at [274, 177] on button "OK" at bounding box center [272, 177] width 14 height 9
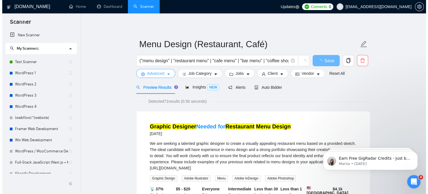
scroll to position [18, 0]
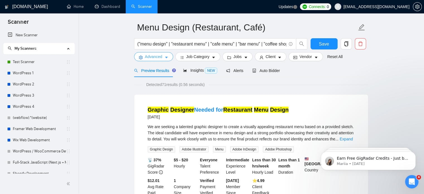
click at [163, 59] on button "Advanced" at bounding box center [153, 56] width 39 height 9
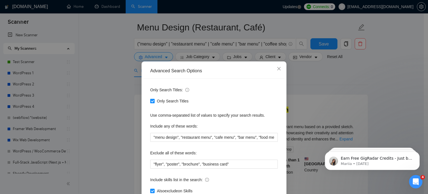
click at [169, 99] on span "Only Search Titles" at bounding box center [173, 101] width 36 height 6
click at [154, 99] on input "Only Search Titles" at bounding box center [152, 101] width 4 height 4
checkbox input "false"
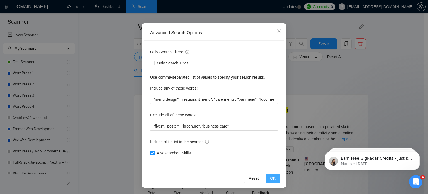
click at [270, 178] on span "OK" at bounding box center [273, 178] width 6 height 6
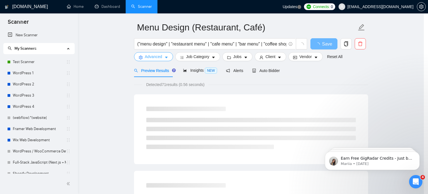
scroll to position [0, 0]
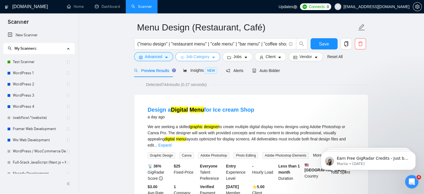
click at [206, 60] on button "Job Category" at bounding box center [197, 56] width 45 height 9
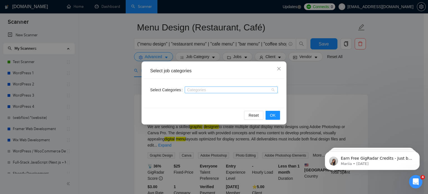
click at [206, 87] on div "Categories" at bounding box center [231, 89] width 93 height 7
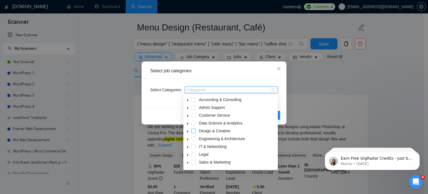
click at [195, 130] on span at bounding box center [193, 130] width 4 height 4
click at [189, 130] on span at bounding box center [187, 130] width 7 height 7
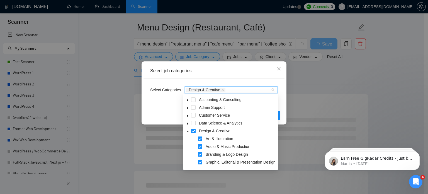
click at [200, 146] on span at bounding box center [200, 146] width 4 height 4
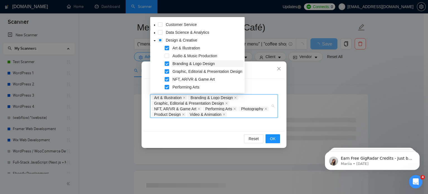
scroll to position [14, 0]
click at [170, 77] on div "NFT, AR/VR & Game Art" at bounding box center [197, 80] width 92 height 8
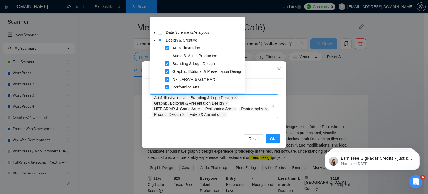
scroll to position [30, 0]
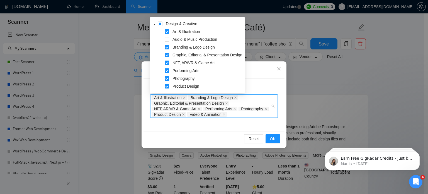
click at [165, 62] on span at bounding box center [167, 62] width 4 height 4
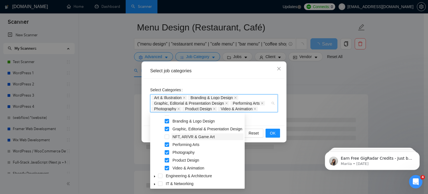
scroll to position [53, 0]
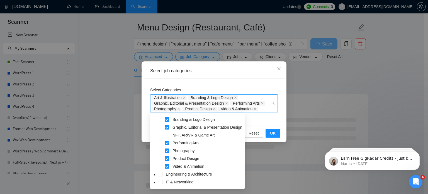
click at [167, 142] on span at bounding box center [167, 142] width 4 height 4
click at [166, 152] on span at bounding box center [167, 150] width 4 height 4
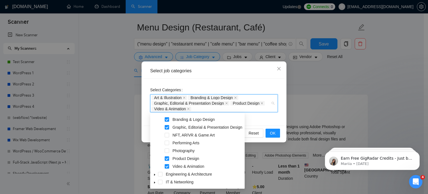
click at [167, 165] on span at bounding box center [167, 166] width 4 height 4
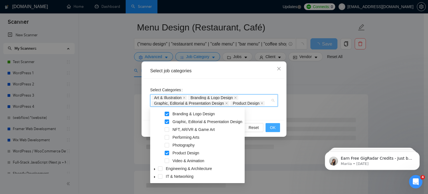
click at [271, 128] on span "OK" at bounding box center [273, 127] width 6 height 6
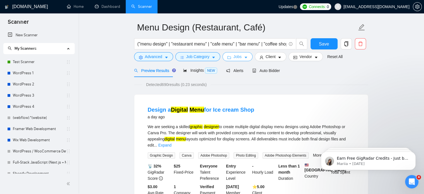
click at [239, 55] on span "Jobs" at bounding box center [237, 56] width 8 height 6
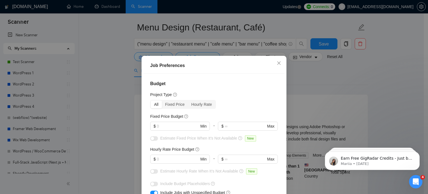
scroll to position [21, 0]
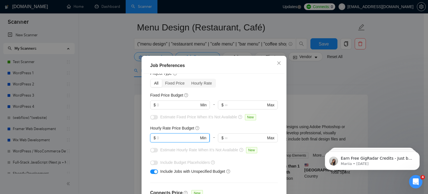
click at [180, 137] on input "text" at bounding box center [178, 137] width 42 height 6
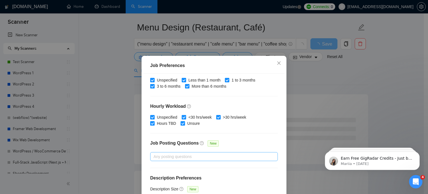
scroll to position [40, 0]
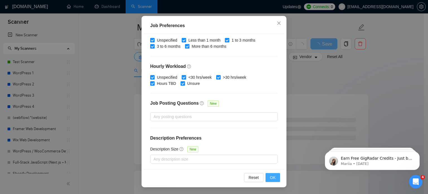
type input "8"
click at [271, 179] on span "OK" at bounding box center [273, 177] width 6 height 6
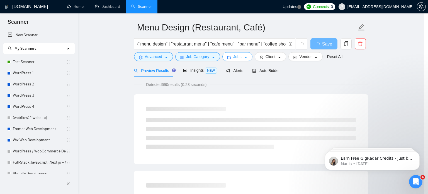
scroll to position [0, 0]
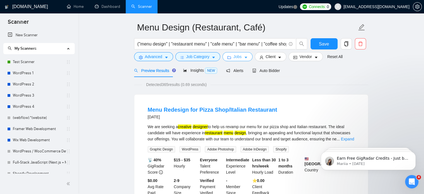
click at [244, 59] on icon "caret-down" at bounding box center [246, 57] width 4 height 4
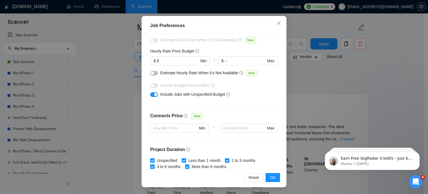
scroll to position [58, 0]
click at [271, 180] on span "OK" at bounding box center [273, 177] width 6 height 6
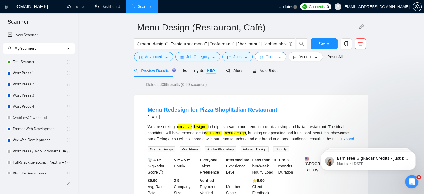
click at [273, 60] on button "Client" at bounding box center [270, 56] width 32 height 9
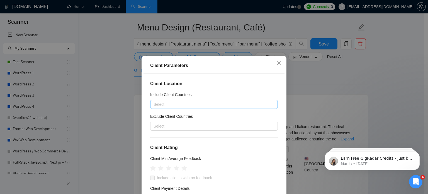
click at [184, 104] on div at bounding box center [210, 104] width 119 height 7
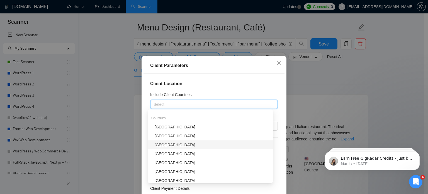
scroll to position [59, 0]
click at [168, 123] on div "[GEOGRAPHIC_DATA]" at bounding box center [210, 127] width 125 height 9
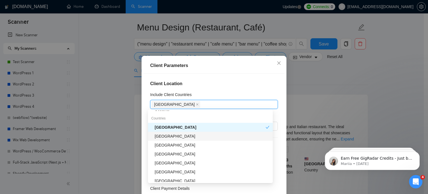
click at [170, 134] on div "[GEOGRAPHIC_DATA]" at bounding box center [212, 136] width 115 height 6
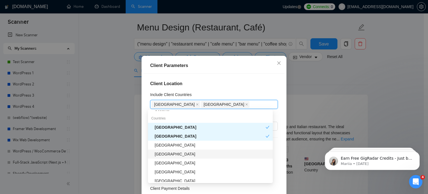
click at [167, 155] on div "[GEOGRAPHIC_DATA]" at bounding box center [212, 154] width 115 height 6
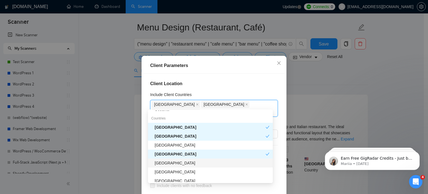
click at [169, 163] on div "[GEOGRAPHIC_DATA]" at bounding box center [212, 163] width 115 height 6
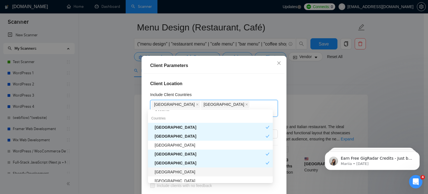
click at [168, 172] on div "[GEOGRAPHIC_DATA]" at bounding box center [212, 171] width 115 height 6
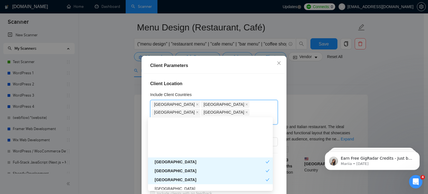
scroll to position [105, 0]
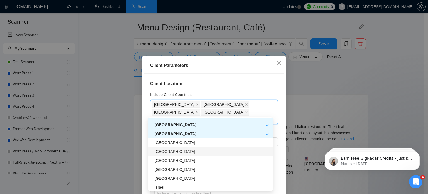
click at [165, 153] on div "[GEOGRAPHIC_DATA]" at bounding box center [212, 151] width 115 height 6
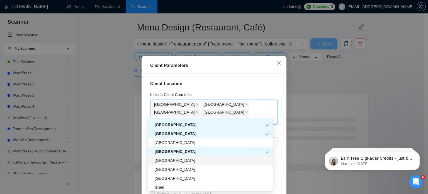
click at [166, 162] on div "[GEOGRAPHIC_DATA]" at bounding box center [212, 160] width 115 height 6
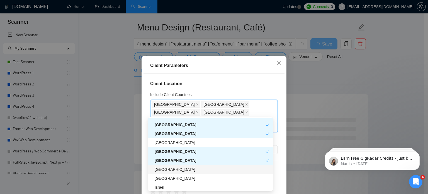
click at [166, 171] on div "[GEOGRAPHIC_DATA]" at bounding box center [212, 169] width 115 height 6
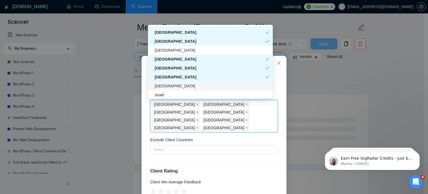
click at [177, 85] on div "[GEOGRAPHIC_DATA]" at bounding box center [212, 86] width 115 height 6
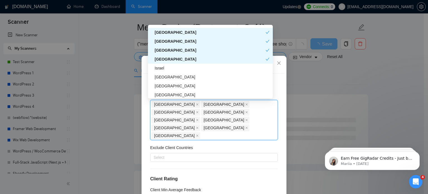
scroll to position [141, 0]
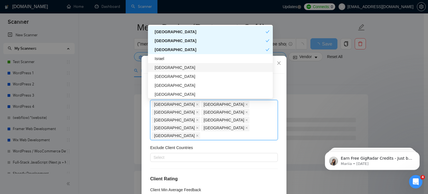
click at [164, 66] on div "[GEOGRAPHIC_DATA]" at bounding box center [212, 67] width 115 height 6
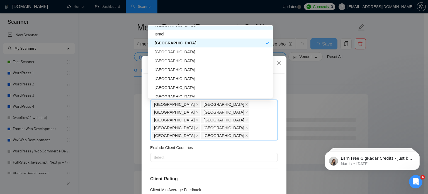
scroll to position [170, 0]
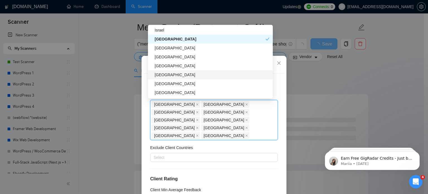
click at [163, 77] on div "[GEOGRAPHIC_DATA]" at bounding box center [212, 75] width 115 height 6
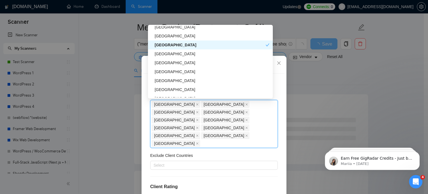
scroll to position [202, 0]
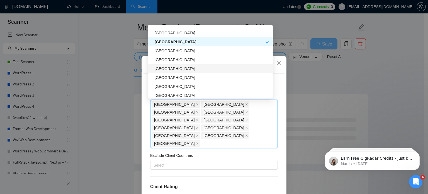
click at [161, 64] on div "[GEOGRAPHIC_DATA]" at bounding box center [210, 68] width 125 height 9
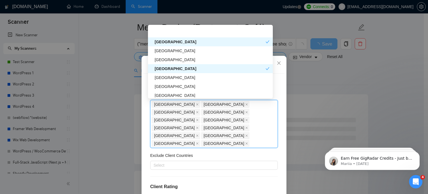
scroll to position [222, 0]
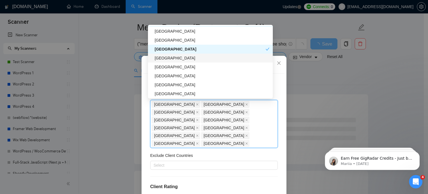
click at [161, 57] on div "[GEOGRAPHIC_DATA]" at bounding box center [212, 58] width 115 height 6
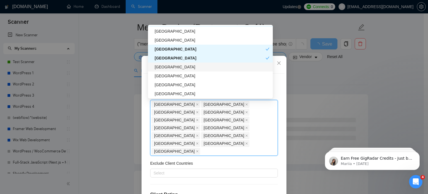
click at [161, 64] on div "[GEOGRAPHIC_DATA]" at bounding box center [212, 67] width 115 height 6
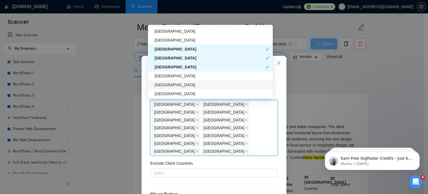
click at [175, 85] on div "[GEOGRAPHIC_DATA]" at bounding box center [212, 85] width 115 height 6
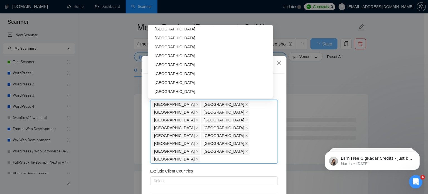
scroll to position [305, 0]
click at [165, 56] on div "[GEOGRAPHIC_DATA]" at bounding box center [212, 55] width 115 height 6
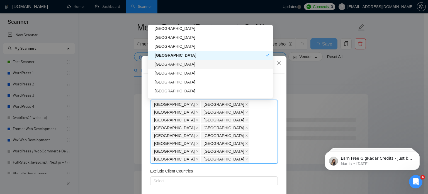
click at [167, 64] on div "[GEOGRAPHIC_DATA]" at bounding box center [212, 64] width 115 height 6
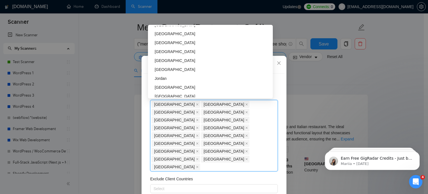
scroll to position [487, 0]
click at [161, 71] on div "[GEOGRAPHIC_DATA]" at bounding box center [212, 69] width 115 height 6
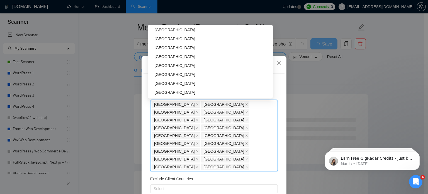
scroll to position [554, 0]
click at [170, 62] on div "[GEOGRAPHIC_DATA]" at bounding box center [212, 65] width 115 height 6
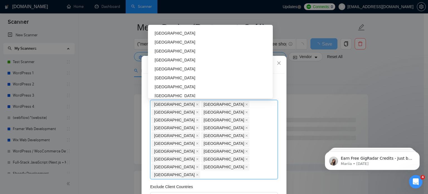
scroll to position [804, 0]
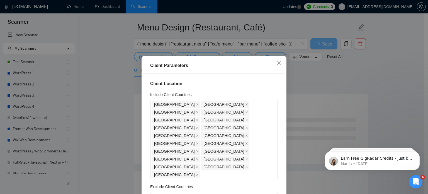
click at [255, 139] on div "Client Location Include Client Countries United States United Kingdom Canada Au…" at bounding box center [213, 142] width 141 height 136
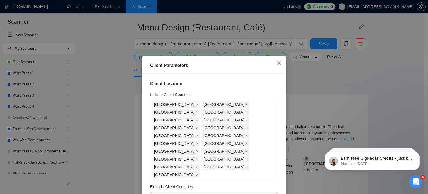
scroll to position [72, 0]
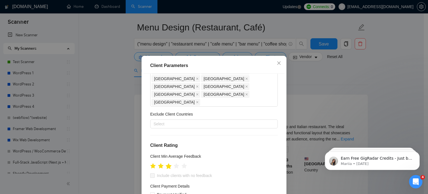
click at [168, 163] on icon "star" at bounding box center [169, 166] width 6 height 6
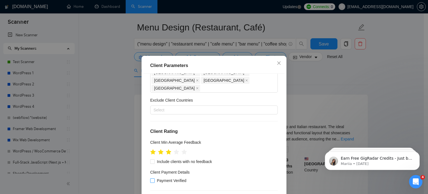
click at [150, 178] on input "Payment Verified" at bounding box center [152, 180] width 4 height 4
checkbox input "true"
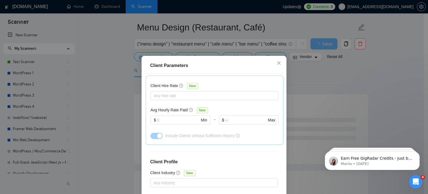
scroll to position [40, 0]
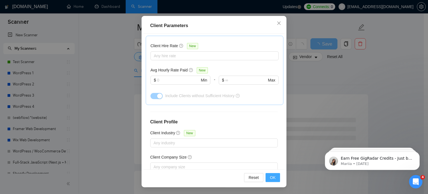
click at [273, 177] on button "OK" at bounding box center [272, 177] width 14 height 9
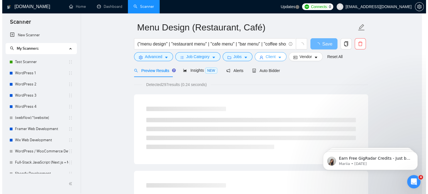
scroll to position [0, 0]
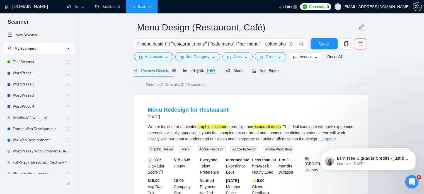
click at [296, 65] on div "Preview Results Insights NEW Alerts Auto Bidder" at bounding box center [251, 70] width 234 height 13
click at [298, 61] on form "Menu Design (Restaurant, Café) ("menu design" | "restaurant menu" | "cafe menu"…" at bounding box center [251, 40] width 234 height 45
click at [296, 59] on button "Vendor" at bounding box center [305, 56] width 34 height 9
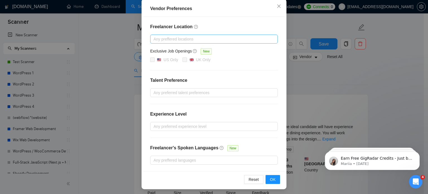
scroll to position [63, 0]
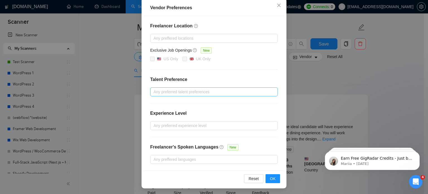
click at [177, 94] on div at bounding box center [210, 91] width 119 height 7
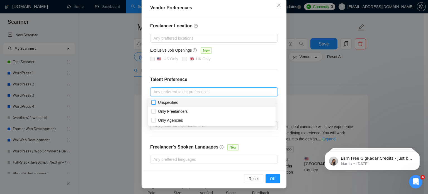
click at [162, 102] on span "Unspecified" at bounding box center [168, 102] width 20 height 4
click at [155, 102] on input "Unspecified" at bounding box center [153, 102] width 4 height 4
checkbox input "true"
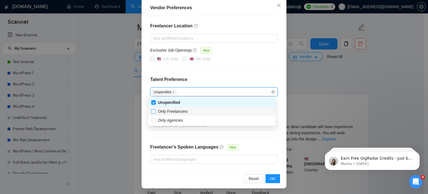
click at [160, 109] on span "Only Freelancers" at bounding box center [173, 111] width 30 height 4
click at [155, 109] on input "Only Freelancers" at bounding box center [153, 111] width 4 height 4
checkbox input "true"
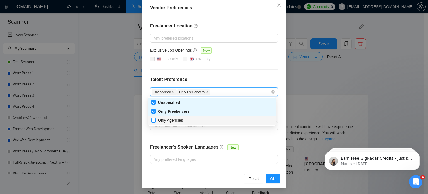
click at [160, 119] on span "Only Agencies" at bounding box center [170, 120] width 25 height 4
click at [155, 119] on input "Only Agencies" at bounding box center [153, 120] width 4 height 4
checkbox input "true"
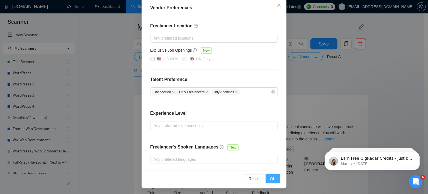
click at [274, 178] on button "OK" at bounding box center [272, 178] width 14 height 9
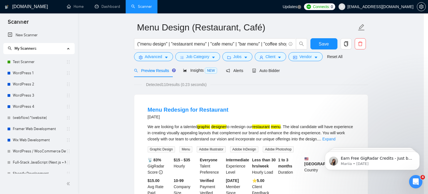
scroll to position [36, 0]
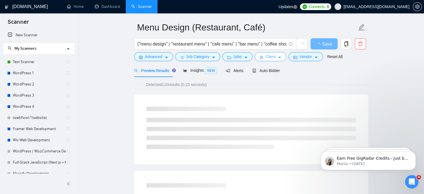
click at [271, 59] on span "Client" at bounding box center [270, 56] width 10 height 6
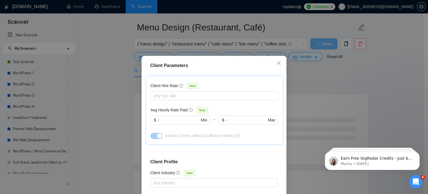
click at [308, 56] on div "Client Parameters Client Location Include Client Countries United States United…" at bounding box center [214, 97] width 428 height 194
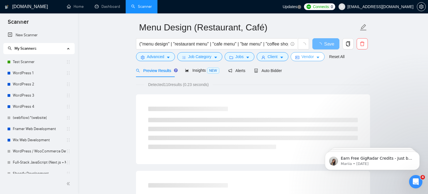
click at [308, 56] on span "Vendor" at bounding box center [307, 56] width 12 height 6
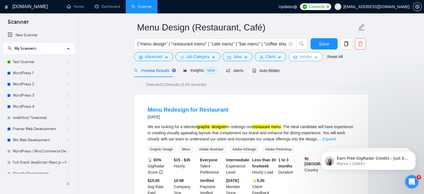
scroll to position [14, 0]
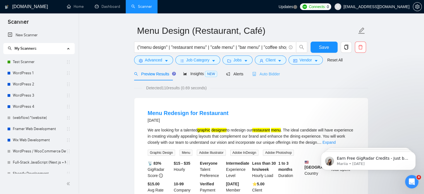
click at [270, 79] on div "Auto Bidder" at bounding box center [266, 73] width 28 height 13
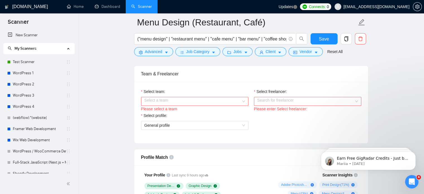
scroll to position [277, 0]
click at [204, 104] on input "Select team:" at bounding box center [192, 101] width 97 height 8
click at [193, 105] on div "Please select a team" at bounding box center [194, 108] width 107 height 6
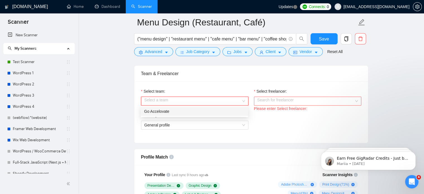
click at [188, 101] on input "Select team:" at bounding box center [192, 101] width 97 height 8
click at [187, 108] on div "Go Accelovate" at bounding box center [194, 111] width 101 height 6
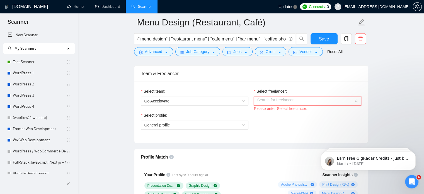
click at [275, 102] on input "Select freelancer:" at bounding box center [305, 101] width 97 height 8
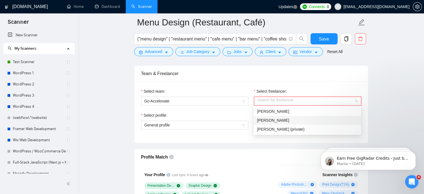
click at [284, 121] on div "Azhar Ali" at bounding box center [307, 120] width 101 height 6
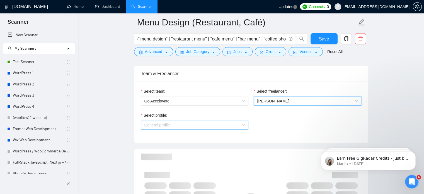
click at [226, 124] on span "General profile" at bounding box center [194, 125] width 101 height 8
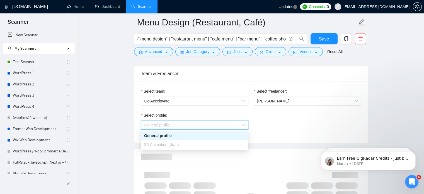
click at [226, 135] on div "General profile" at bounding box center [194, 135] width 101 height 6
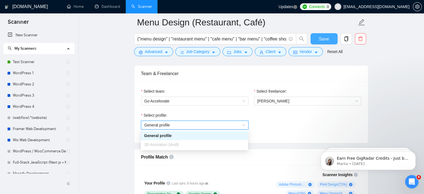
scroll to position [310, 0]
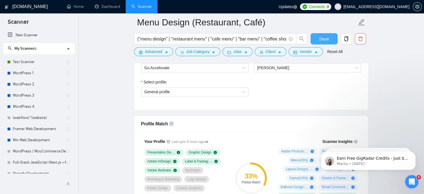
click at [320, 42] on button "Save" at bounding box center [323, 38] width 27 height 11
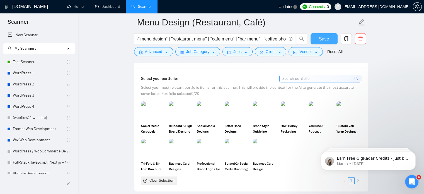
scroll to position [493, 0]
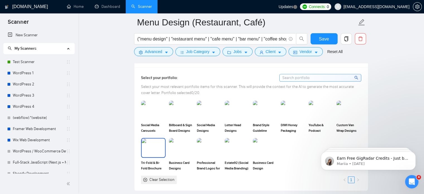
click at [150, 151] on img at bounding box center [152, 147] width 23 height 18
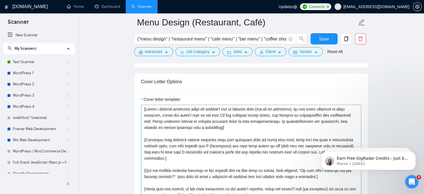
scroll to position [613, 0]
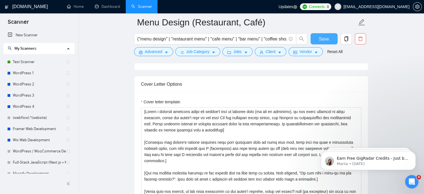
click at [317, 35] on button "Save" at bounding box center [323, 38] width 27 height 11
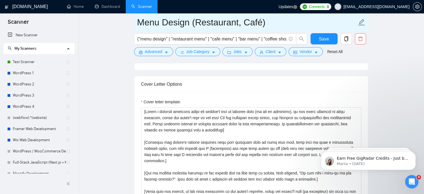
click at [209, 24] on input "Menu Design (Restaurant, Café)" at bounding box center [246, 22] width 219 height 14
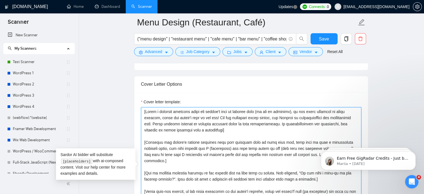
click at [212, 134] on textarea "Cover letter template:" at bounding box center [251, 169] width 220 height 125
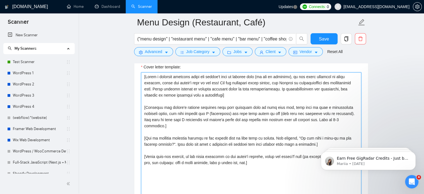
scroll to position [649, 0]
drag, startPoint x: 262, startPoint y: 158, endPoint x: 135, endPoint y: 129, distance: 130.6
click at [135, 129] on div "Cover letter template:" at bounding box center [250, 134] width 233 height 154
paste textarea "My approach: Understand your brand and target customers Create a layout that’s …"
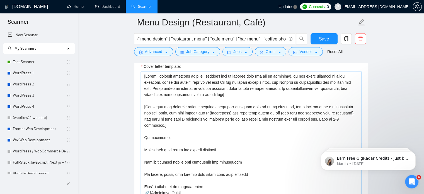
click at [145, 142] on textarea "Cover letter template:" at bounding box center [251, 134] width 220 height 125
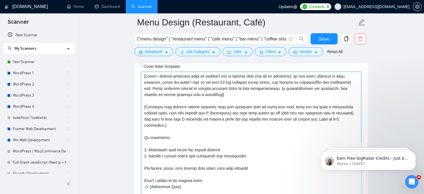
click at [144, 160] on textarea "Cover letter template:" at bounding box center [251, 134] width 220 height 125
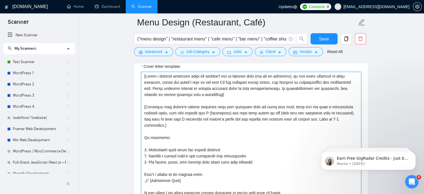
scroll to position [6, 0]
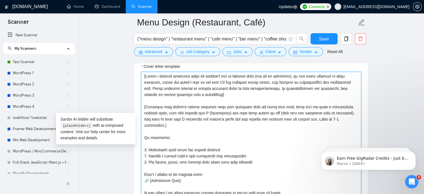
drag, startPoint x: 180, startPoint y: 168, endPoint x: 145, endPoint y: 166, distance: 35.7
click at [145, 166] on textarea "Cover letter template:" at bounding box center [251, 134] width 220 height 125
paste textarea "https://www.upwork.com/freelancers/~014263e6ab279de1e4?p=1945679281302093824"
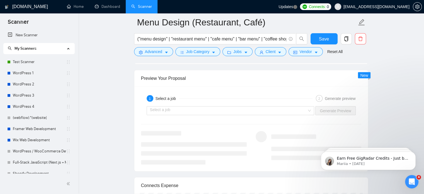
scroll to position [1062, 0]
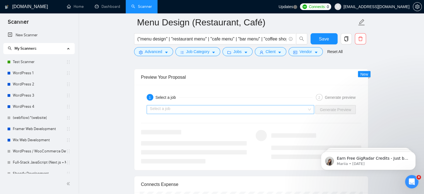
type textarea "[Write a personal greeting using the client's name or company name (if any is p…"
click at [195, 106] on input "search" at bounding box center [228, 109] width 157 height 8
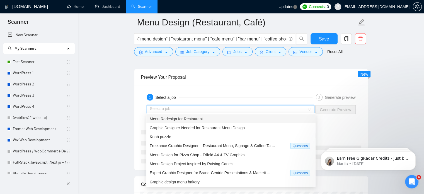
click at [187, 120] on span "Menu Redesign for Restaurant" at bounding box center [176, 118] width 53 height 4
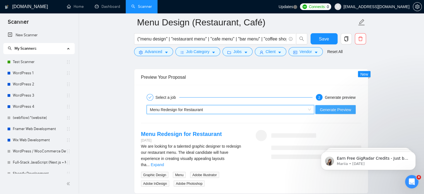
click at [333, 108] on span "Generate Preview" at bounding box center [334, 109] width 31 height 6
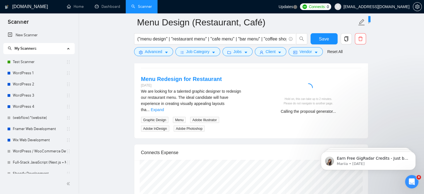
scroll to position [1094, 0]
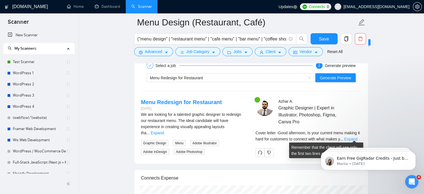
click at [349, 136] on link "Expand" at bounding box center [350, 138] width 13 height 4
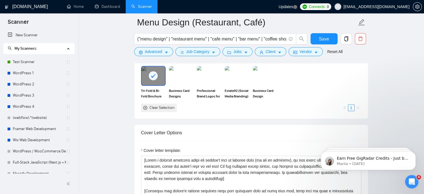
scroll to position [565, 0]
click at [320, 42] on span "Save" at bounding box center [324, 38] width 10 height 7
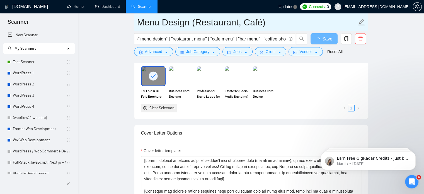
click at [210, 26] on input "Menu Design (Restaurant, Café)" at bounding box center [246, 22] width 219 height 14
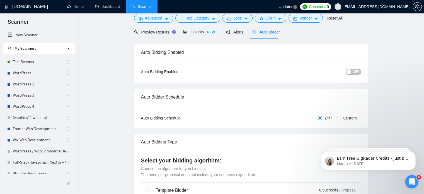
scroll to position [0, 0]
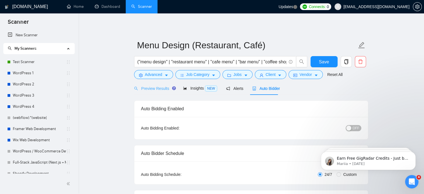
drag, startPoint x: 136, startPoint y: 95, endPoint x: 141, endPoint y: 91, distance: 6.3
click at [141, 91] on div "Preview Results" at bounding box center [154, 88] width 40 height 6
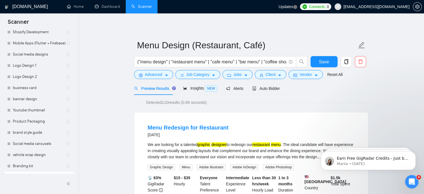
scroll to position [150, 0]
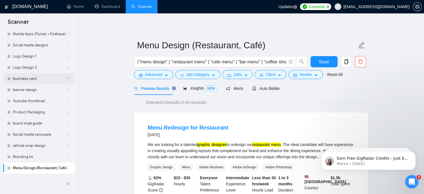
click at [23, 79] on link "business card" at bounding box center [39, 78] width 53 height 11
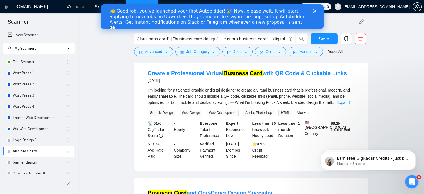
scroll to position [84, 0]
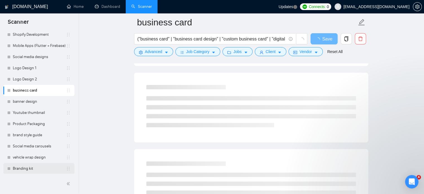
scroll to position [150, 0]
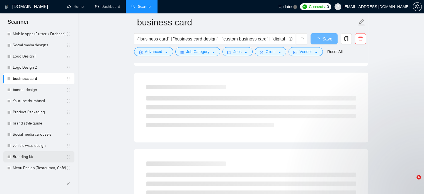
click at [35, 168] on link "Menu Design (Restaurant, Café)" at bounding box center [39, 167] width 53 height 11
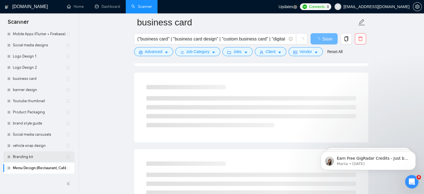
click at [34, 155] on link "Branding kit" at bounding box center [39, 156] width 53 height 11
